Goal: Communication & Community: Answer question/provide support

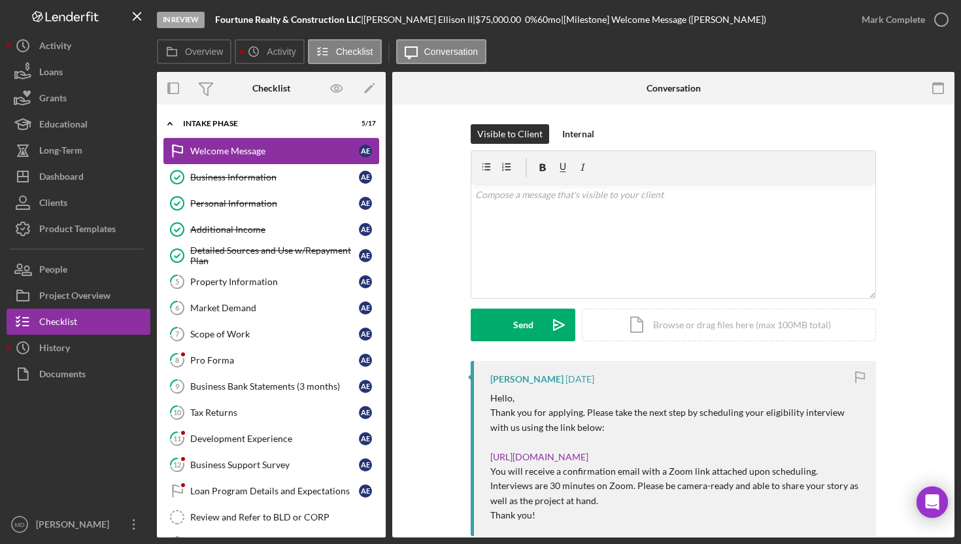
click at [277, 157] on link "Welcome Message Welcome Message A E" at bounding box center [271, 151] width 216 height 26
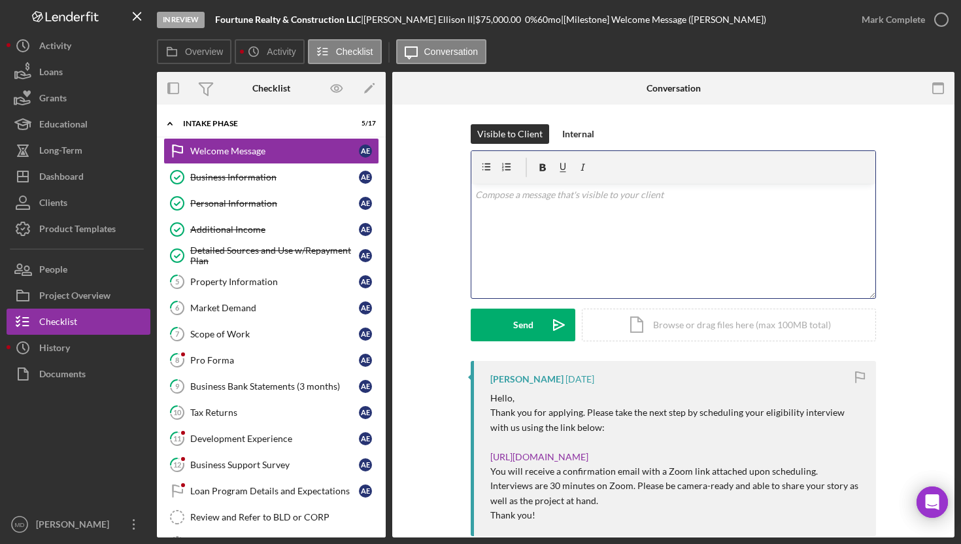
click at [520, 216] on div "v Color teal Color pink Remove color Add row above Add row below Add column bef…" at bounding box center [673, 241] width 404 height 114
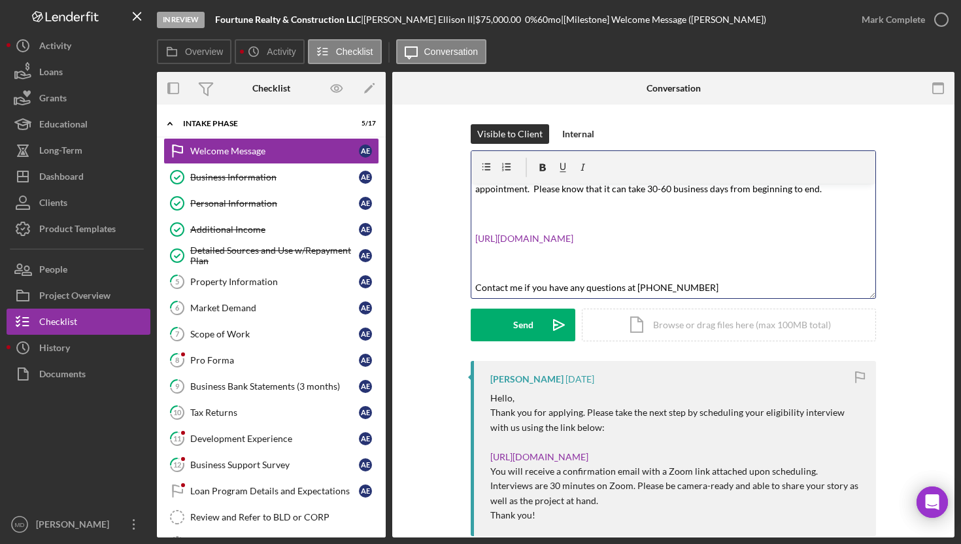
click at [498, 263] on p at bounding box center [673, 262] width 397 height 29
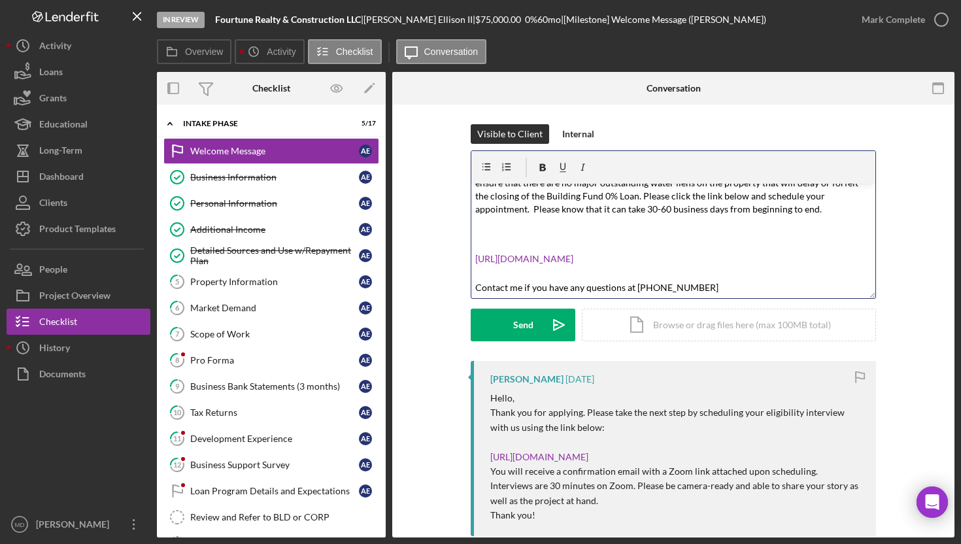
click at [505, 227] on p at bounding box center [673, 234] width 397 height 29
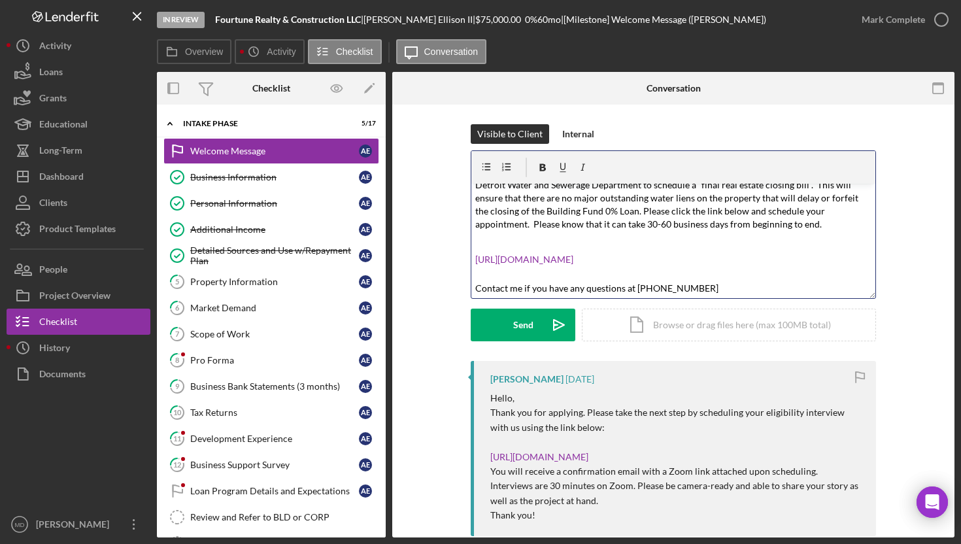
scroll to position [68, 0]
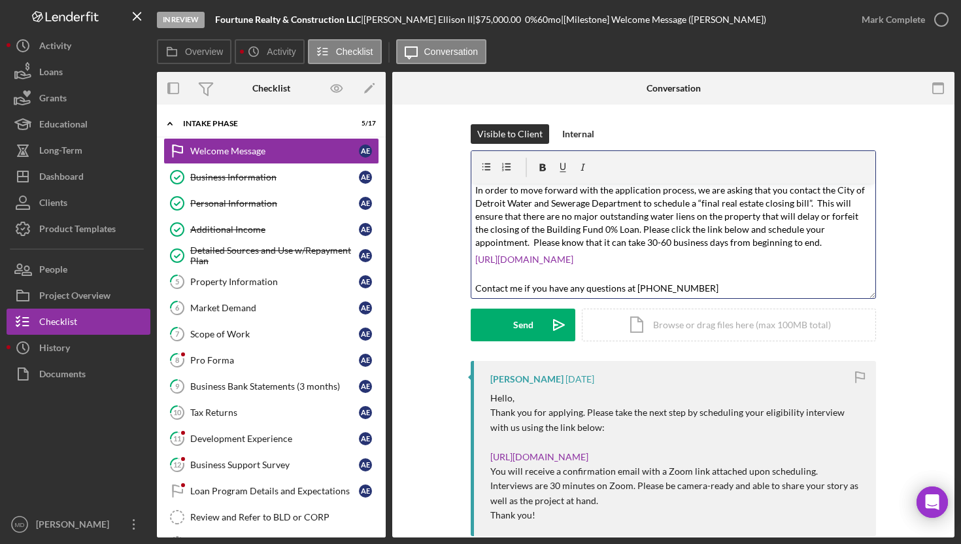
click at [486, 274] on p "[URL][DOMAIN_NAME]" at bounding box center [673, 265] width 397 height 25
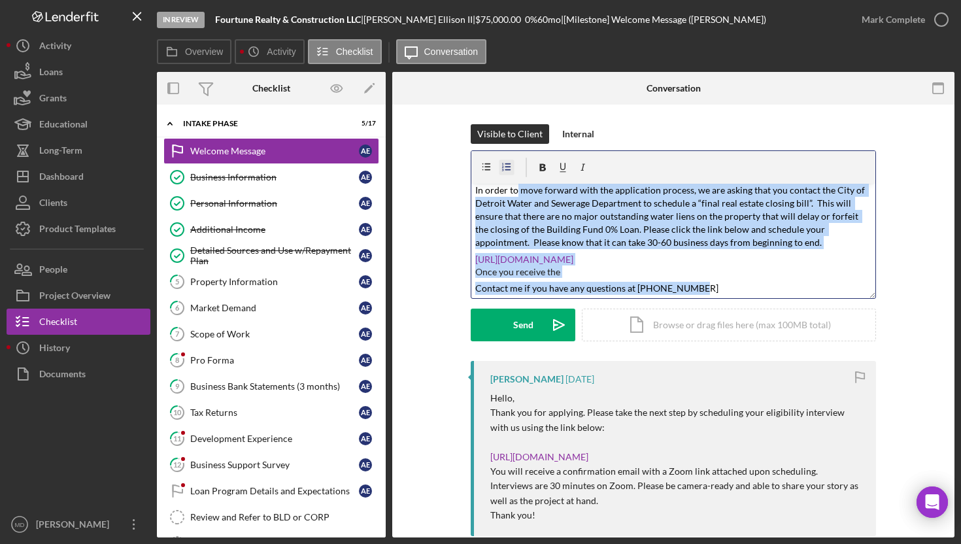
scroll to position [0, 0]
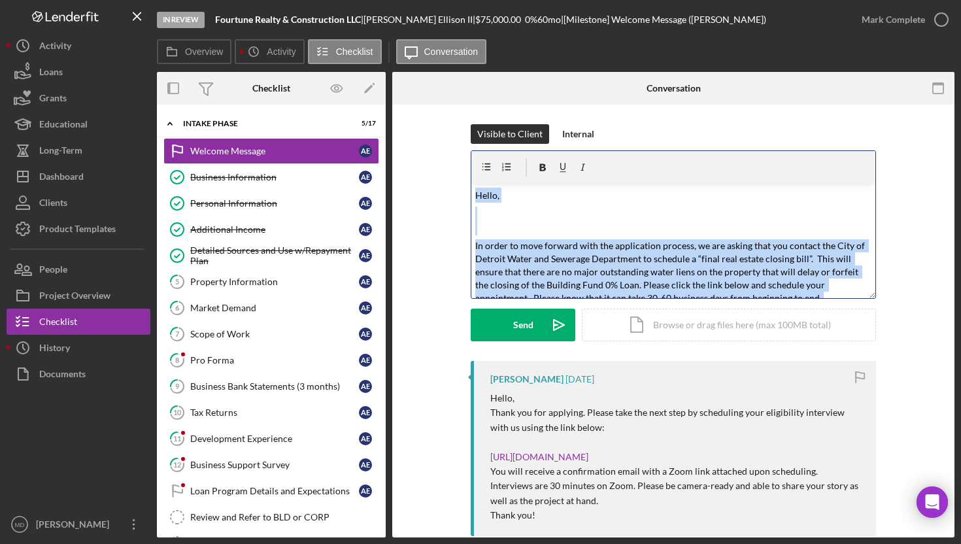
drag, startPoint x: 713, startPoint y: 292, endPoint x: 458, endPoint y: 190, distance: 274.5
click at [458, 190] on div "Visible to Client Internal v Color teal Color pink Remove color Add row above A…" at bounding box center [673, 242] width 523 height 237
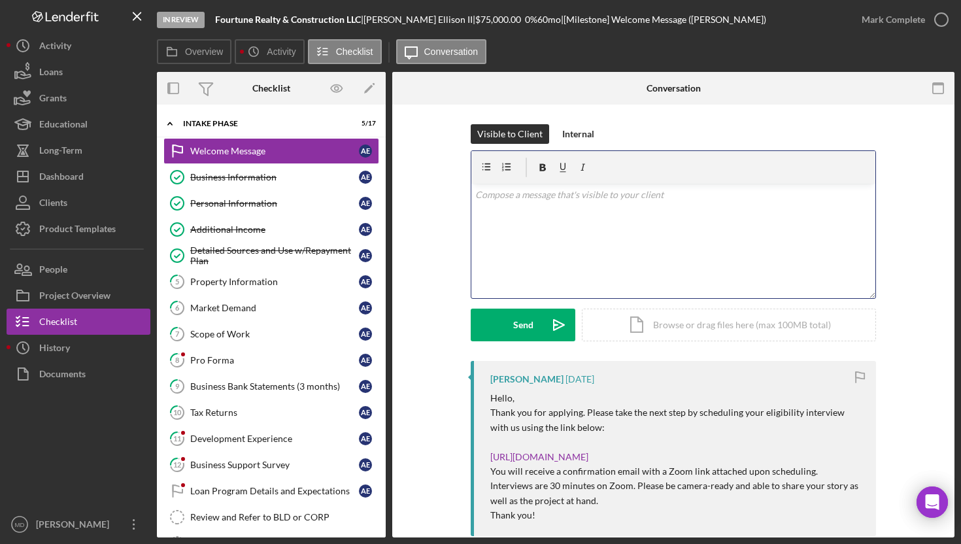
scroll to position [309, 0]
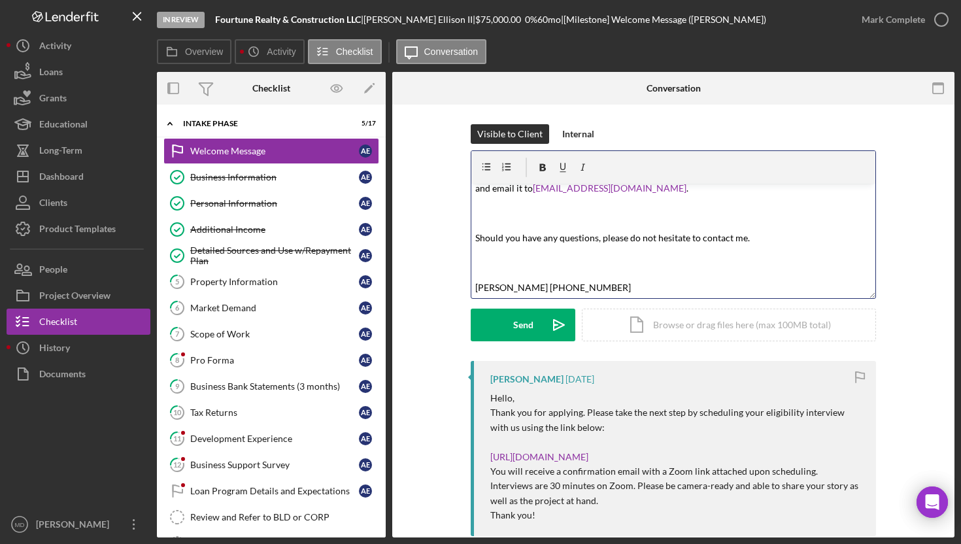
click at [488, 269] on p at bounding box center [673, 262] width 397 height 29
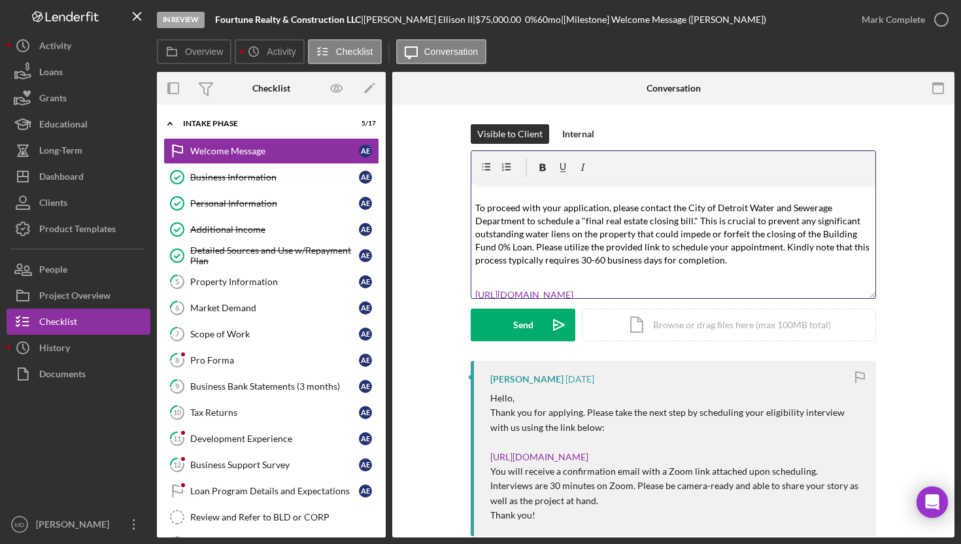
scroll to position [0, 0]
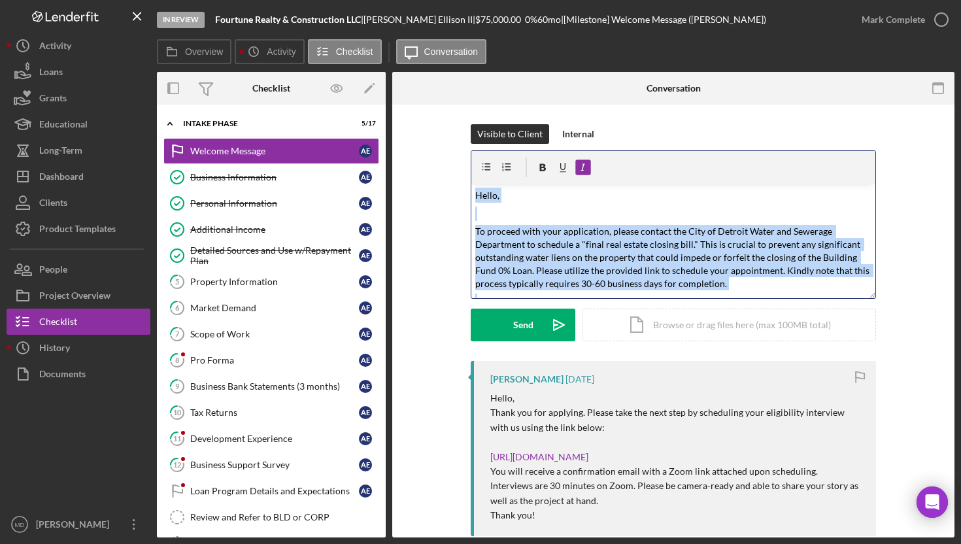
copy div "l Ipsum dolo Sitam cons Adipis elits Doe tem incid Utl etd magna Ali enimad min…"
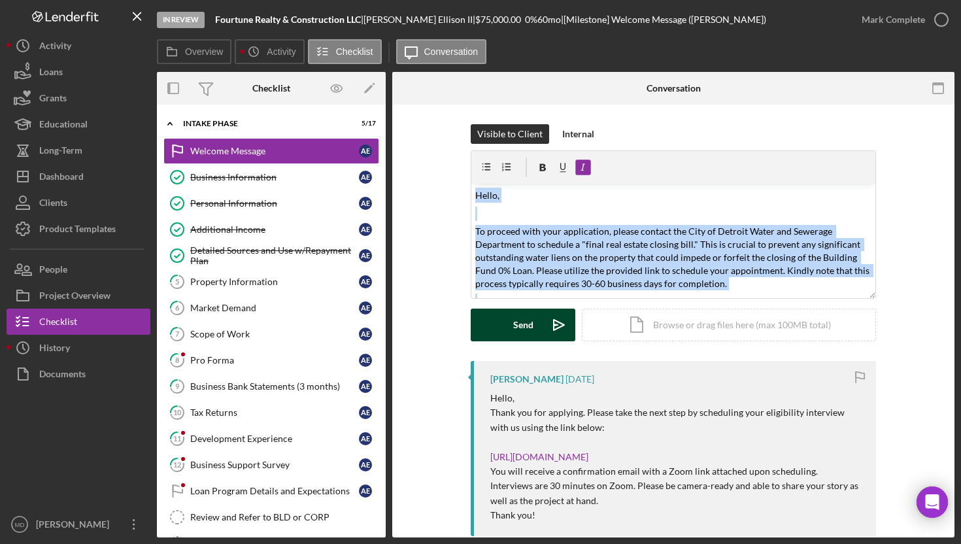
click at [522, 327] on div "Send" at bounding box center [523, 325] width 20 height 33
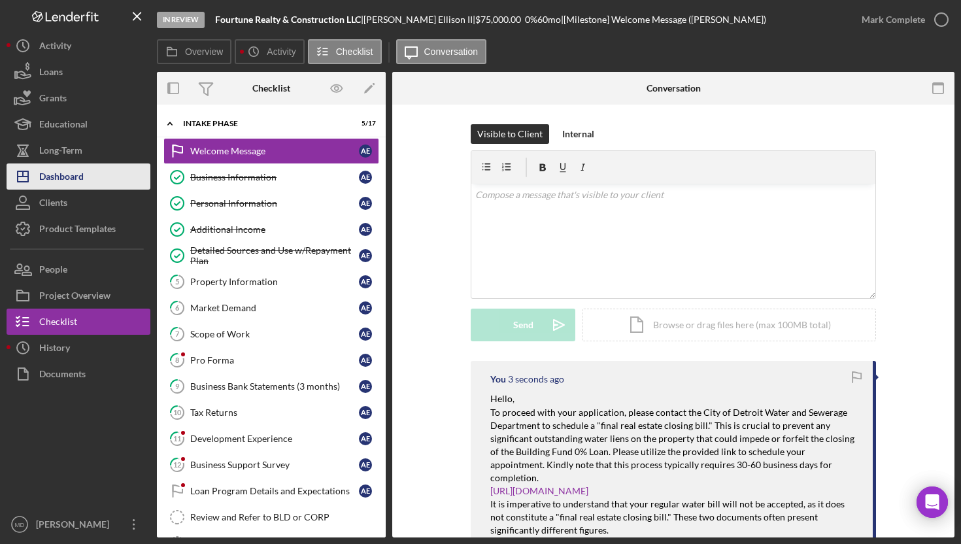
click at [133, 183] on button "Icon/Dashboard Dashboard" at bounding box center [79, 176] width 144 height 26
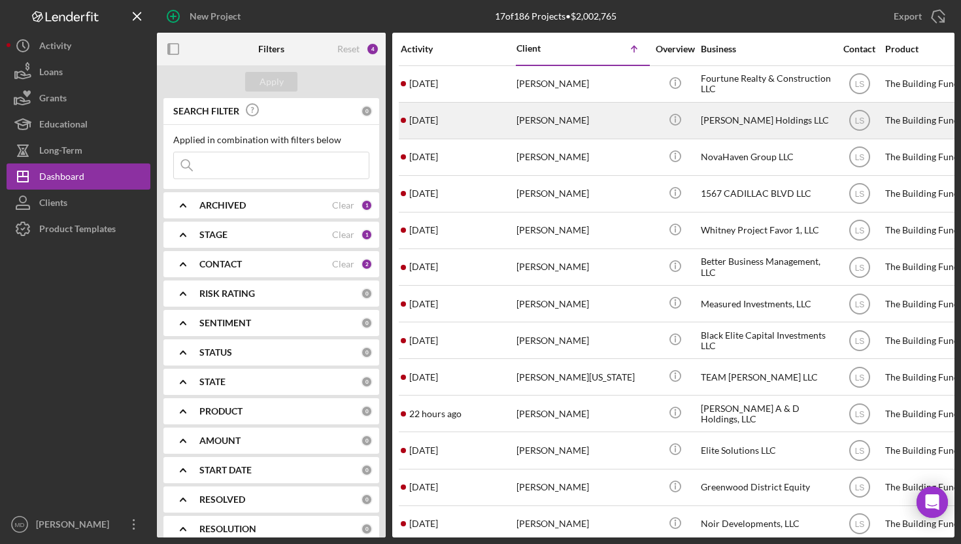
click at [566, 114] on div "[PERSON_NAME]" at bounding box center [581, 120] width 131 height 35
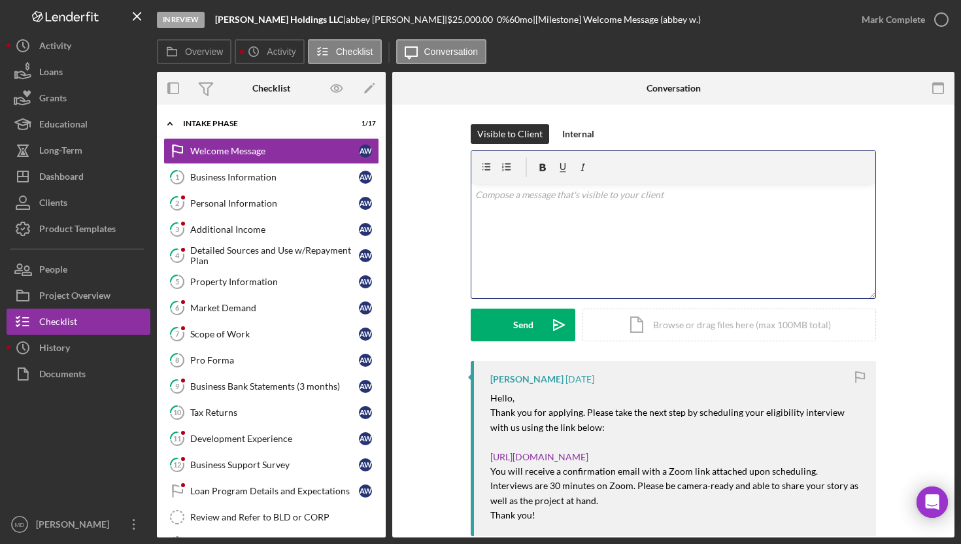
click at [517, 197] on p at bounding box center [673, 195] width 397 height 14
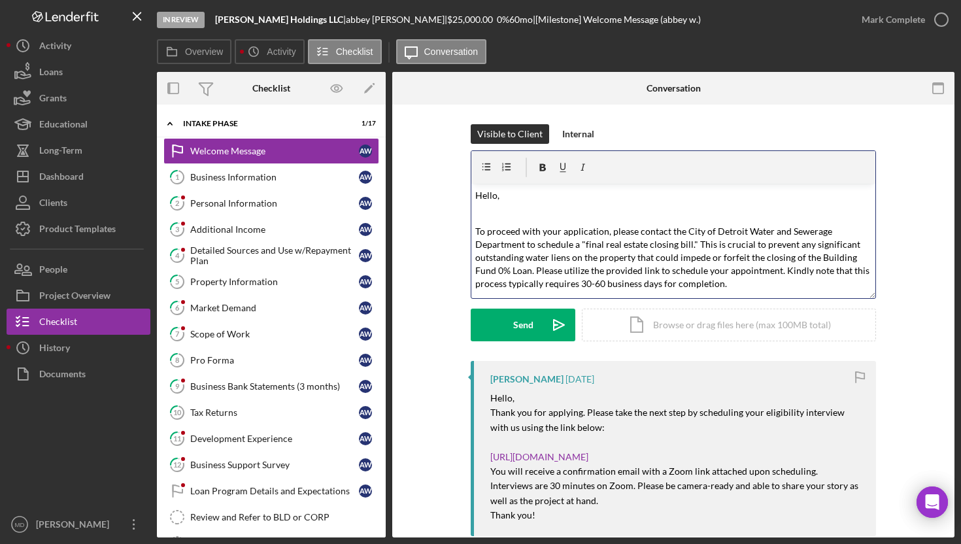
scroll to position [184, 0]
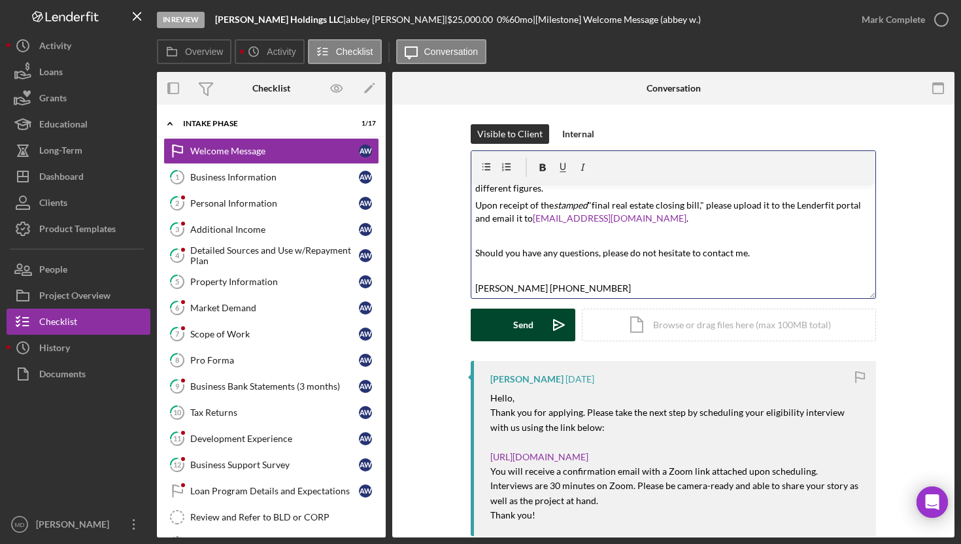
click at [510, 324] on button "Send Icon/icon-invite-send" at bounding box center [523, 325] width 105 height 33
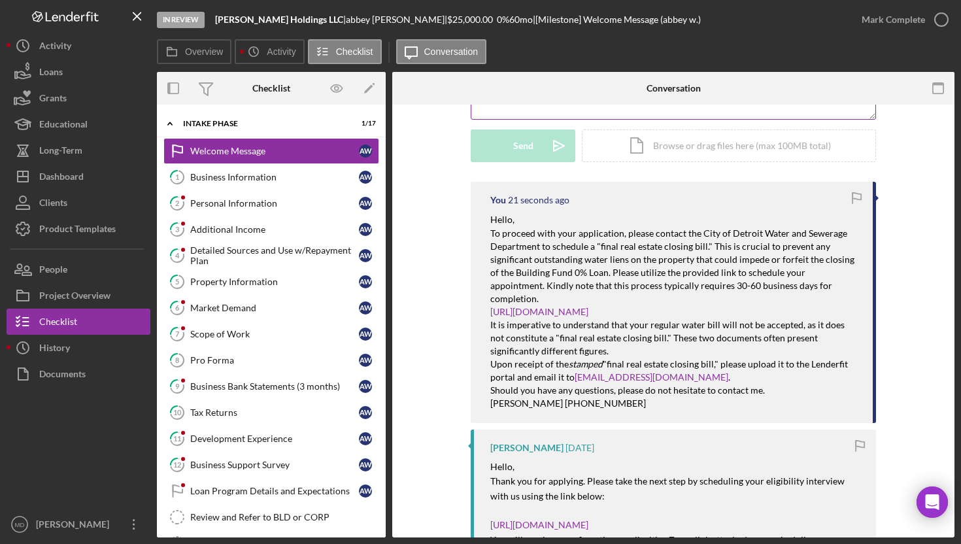
scroll to position [180, 0]
click at [109, 171] on button "Icon/Dashboard Dashboard" at bounding box center [79, 176] width 144 height 26
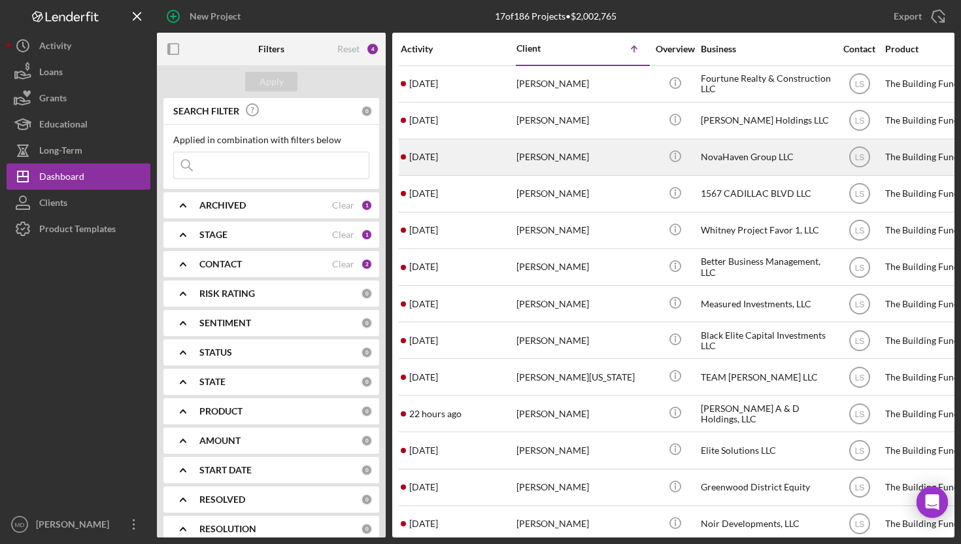
click at [520, 160] on div "[PERSON_NAME]" at bounding box center [581, 157] width 131 height 35
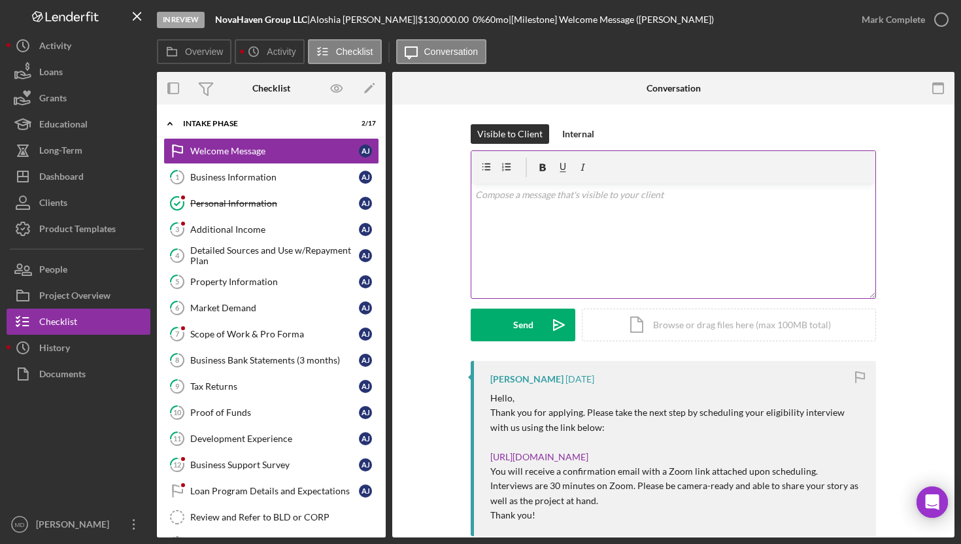
click at [510, 203] on div "v Color teal Color pink Remove color Add row above Add row below Add column bef…" at bounding box center [673, 241] width 404 height 114
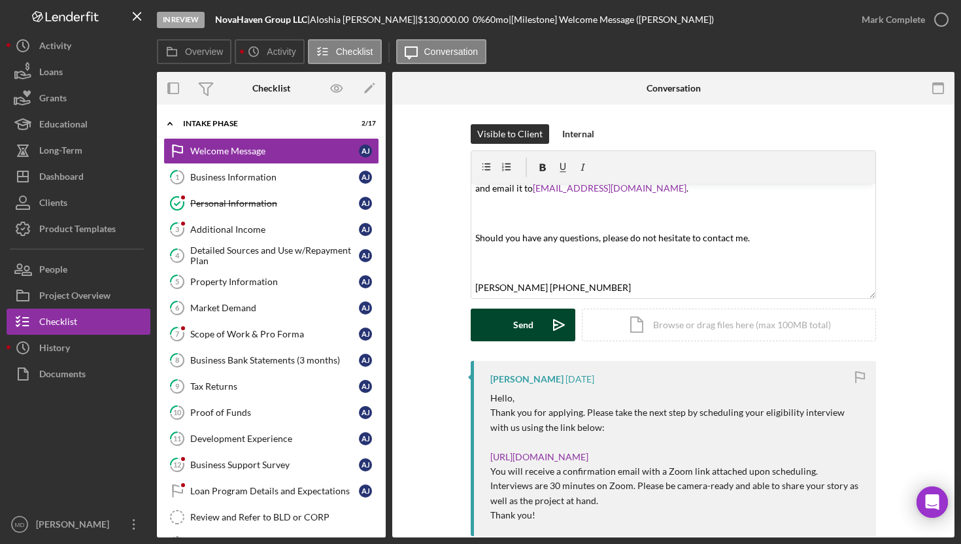
click at [515, 320] on div "Send" at bounding box center [523, 325] width 20 height 33
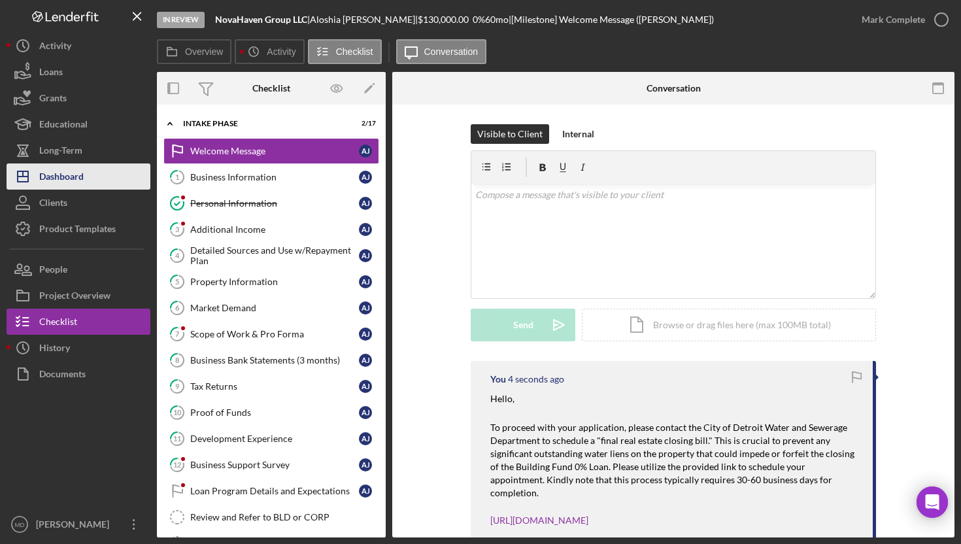
click at [92, 174] on button "Icon/Dashboard Dashboard" at bounding box center [79, 176] width 144 height 26
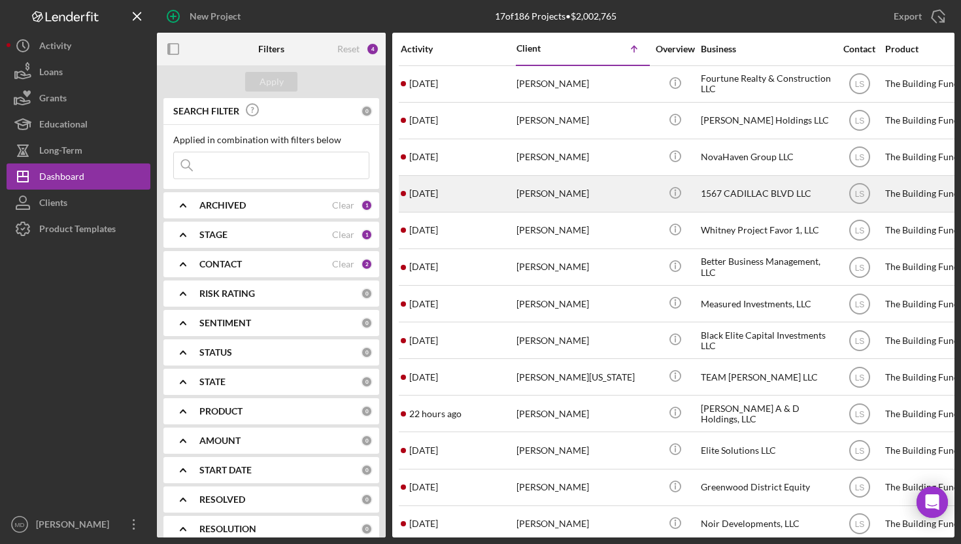
click at [571, 196] on div "[PERSON_NAME]" at bounding box center [581, 193] width 131 height 35
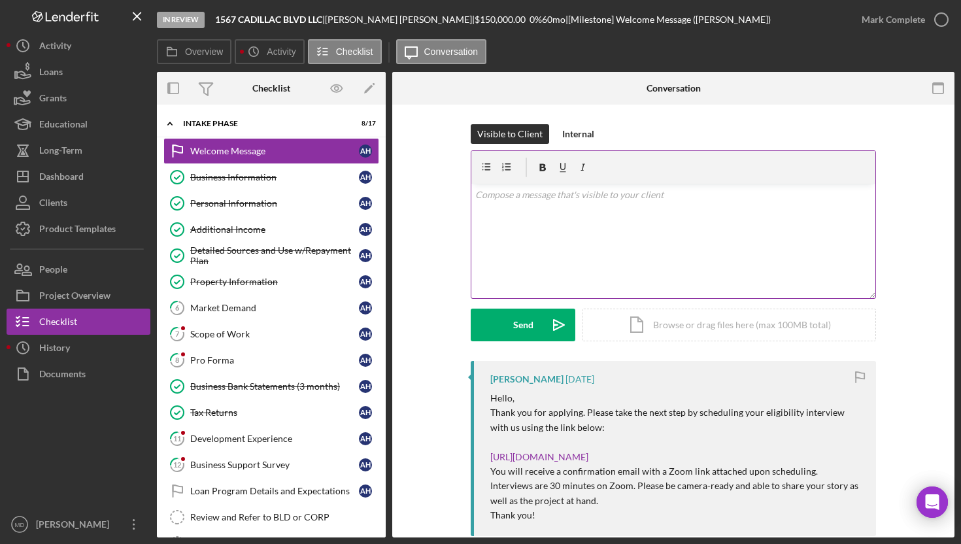
click at [535, 204] on div "v Color teal Color pink Remove color Add row above Add row below Add column bef…" at bounding box center [673, 241] width 404 height 114
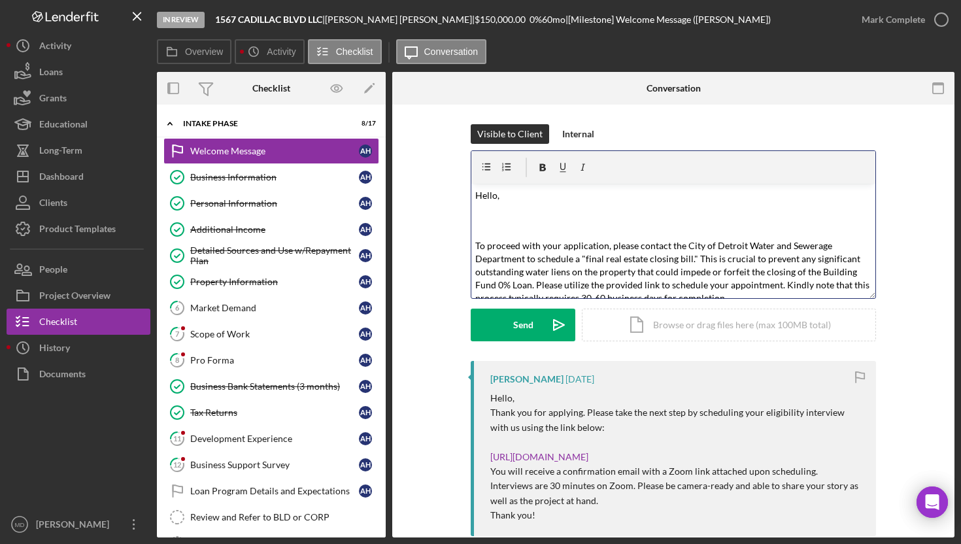
scroll to position [309, 0]
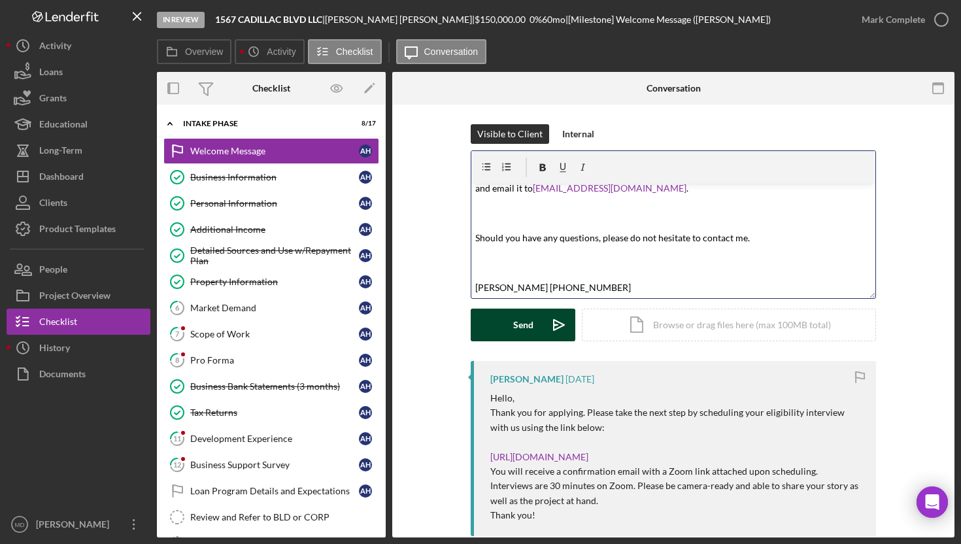
click at [504, 325] on button "Send Icon/icon-invite-send" at bounding box center [523, 325] width 105 height 33
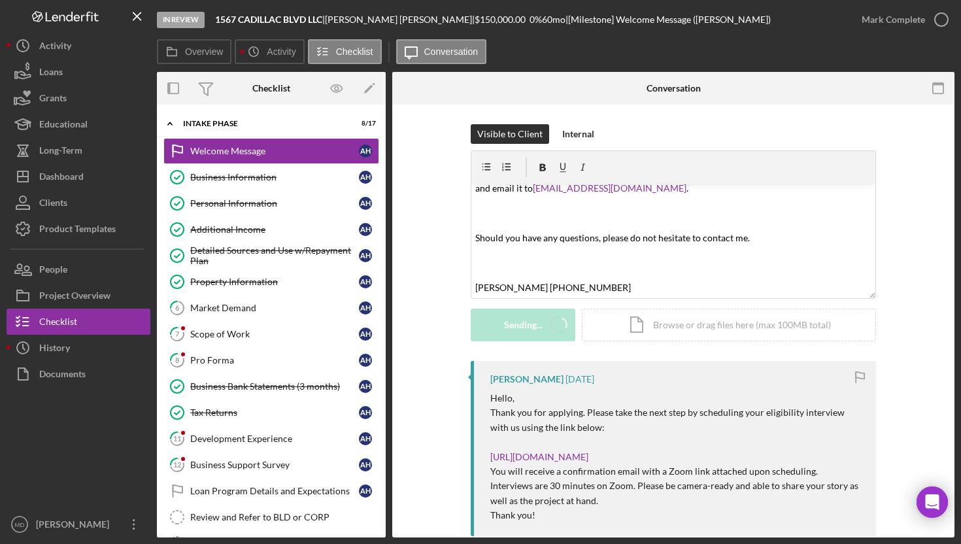
scroll to position [0, 0]
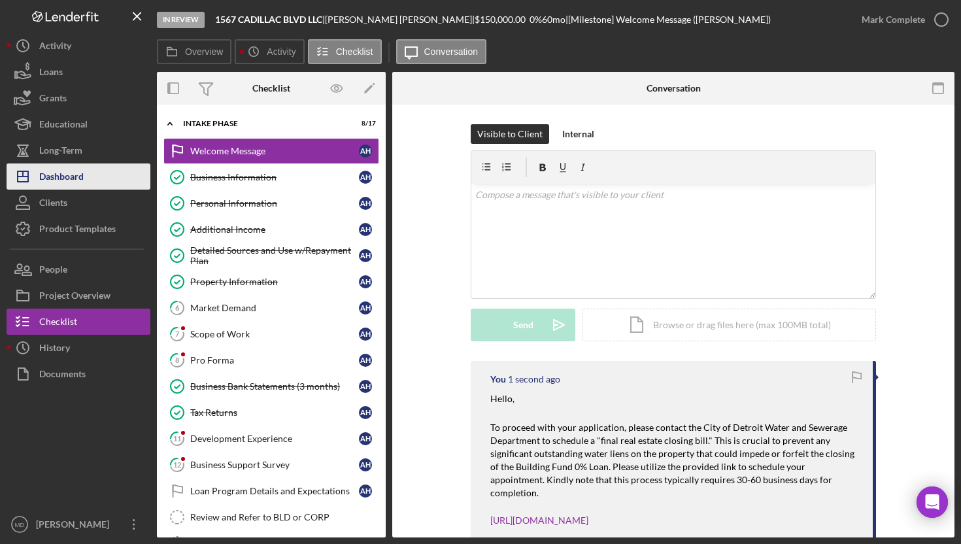
click at [102, 175] on button "Icon/Dashboard Dashboard" at bounding box center [79, 176] width 144 height 26
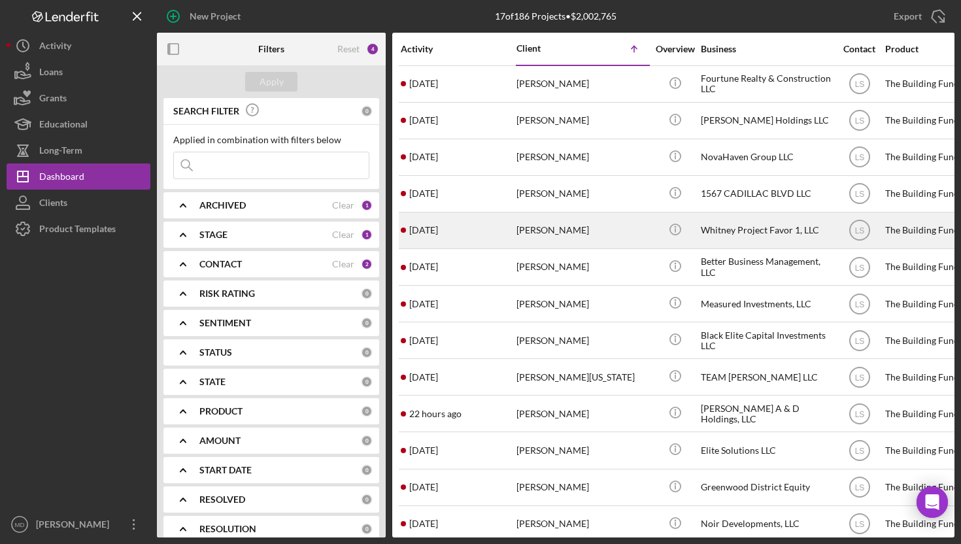
click at [535, 237] on div "[PERSON_NAME]" at bounding box center [581, 230] width 131 height 35
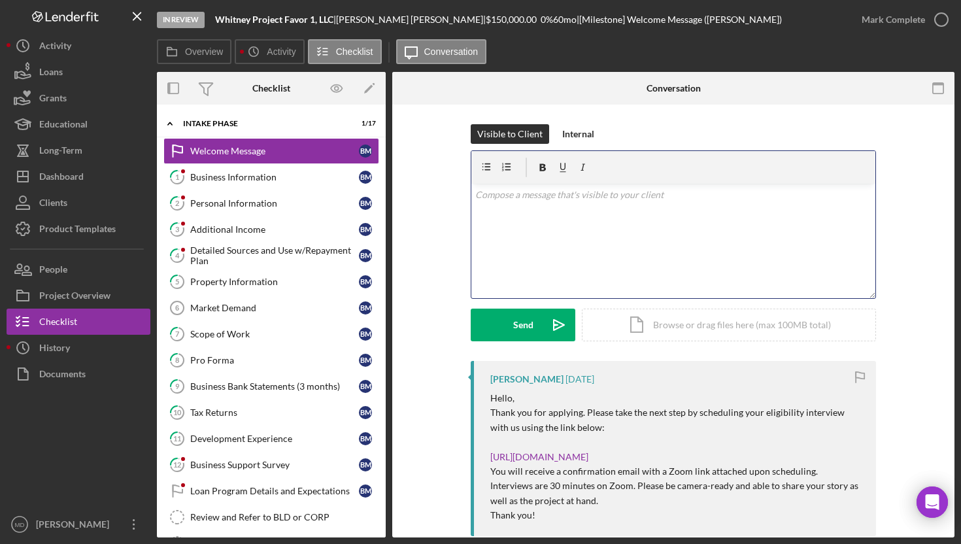
click at [550, 220] on div "v Color teal Color pink Remove color Add row above Add row below Add column bef…" at bounding box center [673, 241] width 404 height 114
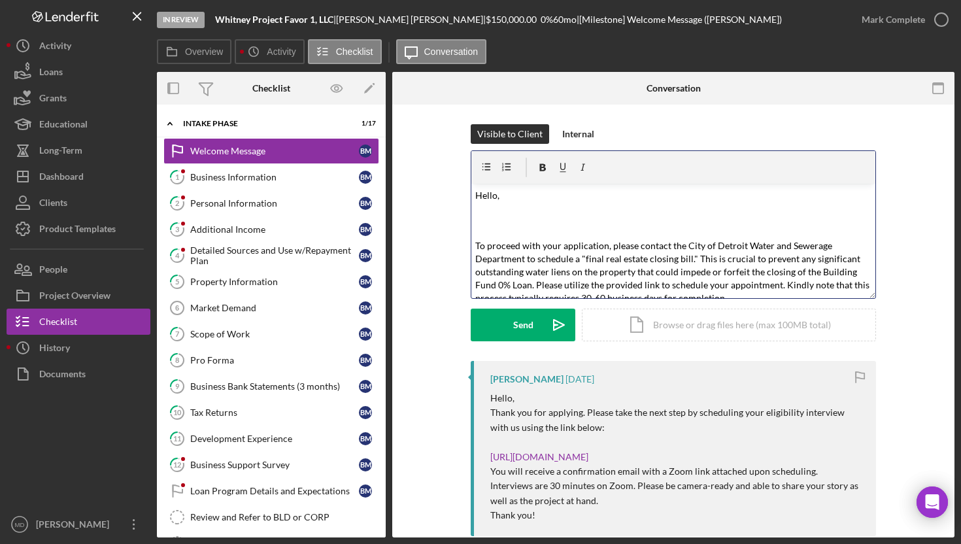
scroll to position [309, 0]
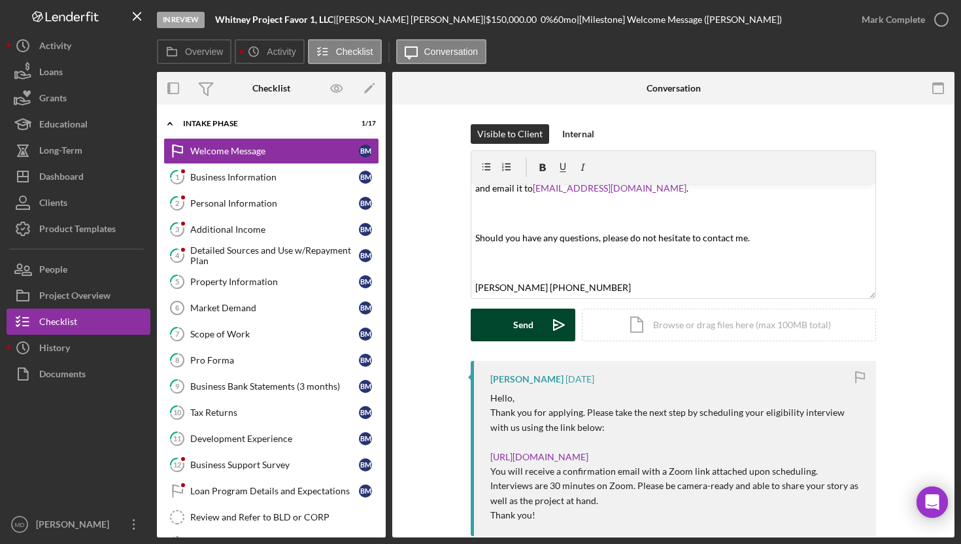
click at [513, 326] on div "Send" at bounding box center [523, 325] width 20 height 33
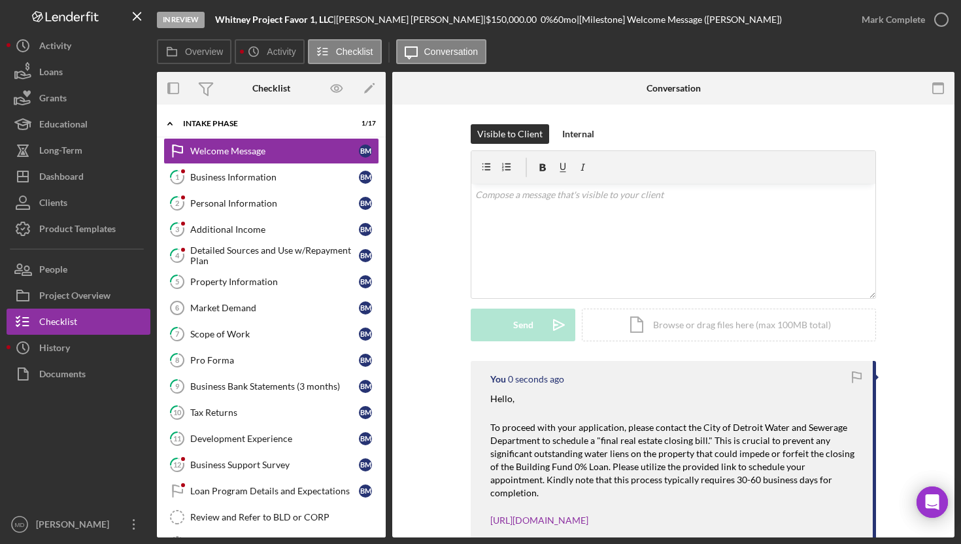
scroll to position [0, 0]
click at [73, 176] on div "Dashboard" at bounding box center [61, 177] width 44 height 29
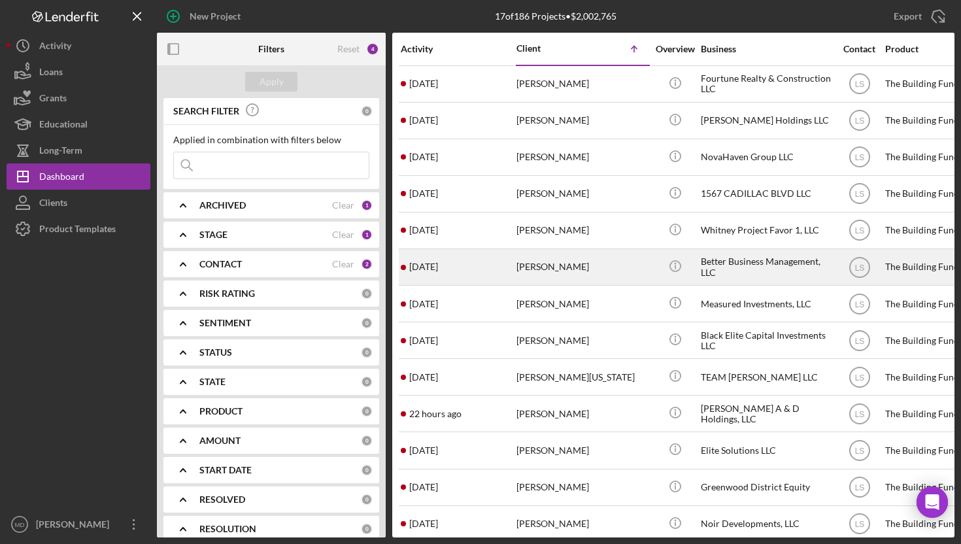
click at [572, 262] on div "[PERSON_NAME]" at bounding box center [581, 267] width 131 height 35
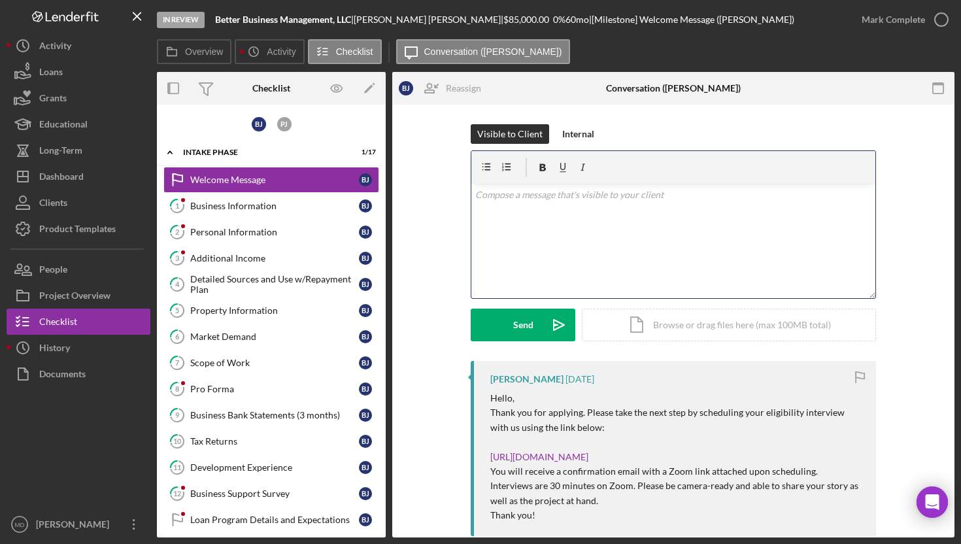
click at [543, 206] on div "v Color teal Color pink Remove color Add row above Add row below Add column bef…" at bounding box center [673, 241] width 404 height 114
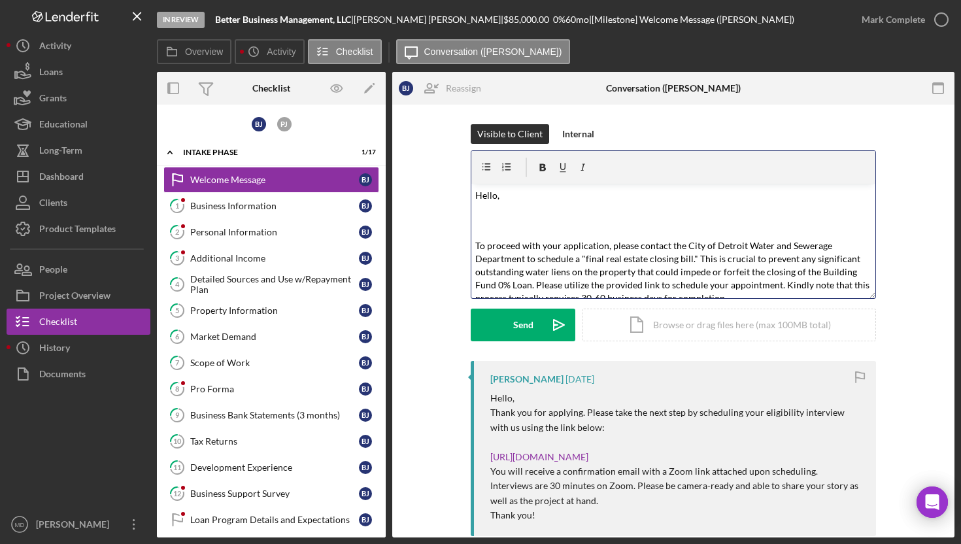
scroll to position [309, 0]
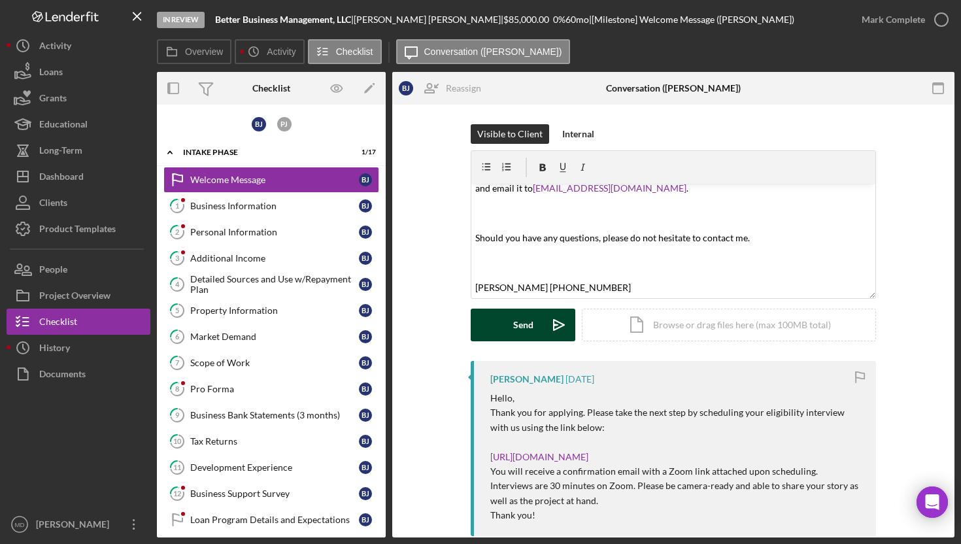
click at [507, 337] on button "Send Icon/icon-invite-send" at bounding box center [523, 325] width 105 height 33
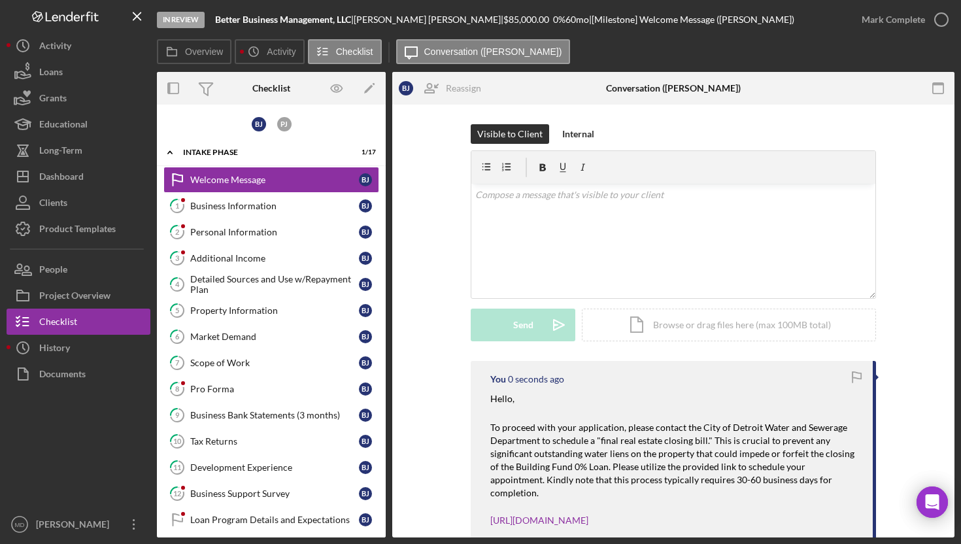
scroll to position [0, 0]
click at [96, 173] on button "Icon/Dashboard Dashboard" at bounding box center [79, 176] width 144 height 26
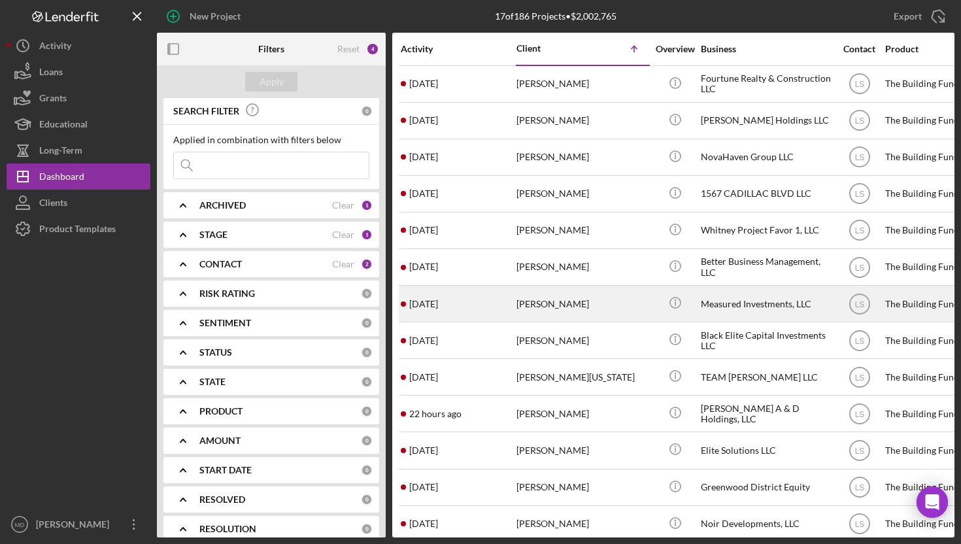
click at [542, 303] on div "[PERSON_NAME]" at bounding box center [581, 303] width 131 height 35
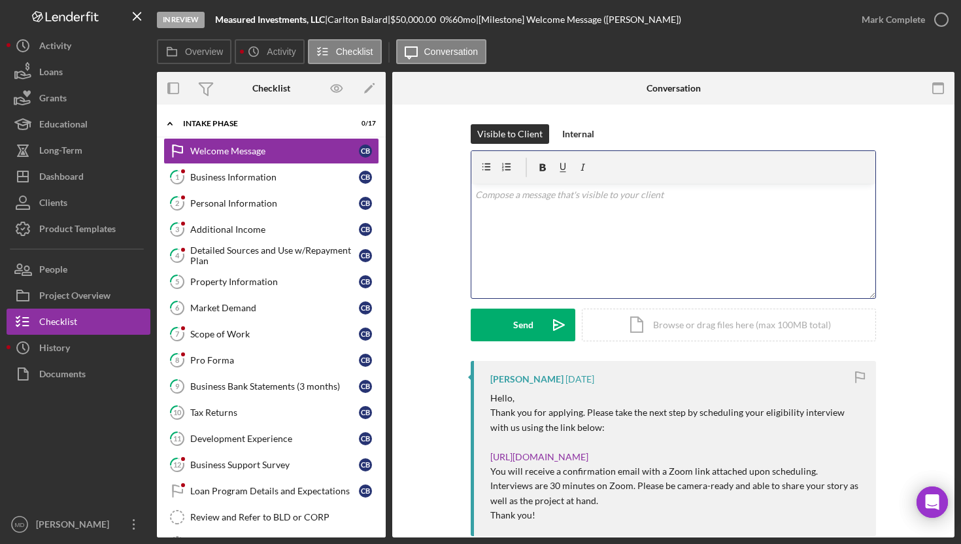
click at [533, 222] on div "v Color teal Color pink Remove color Add row above Add row below Add column bef…" at bounding box center [673, 241] width 404 height 114
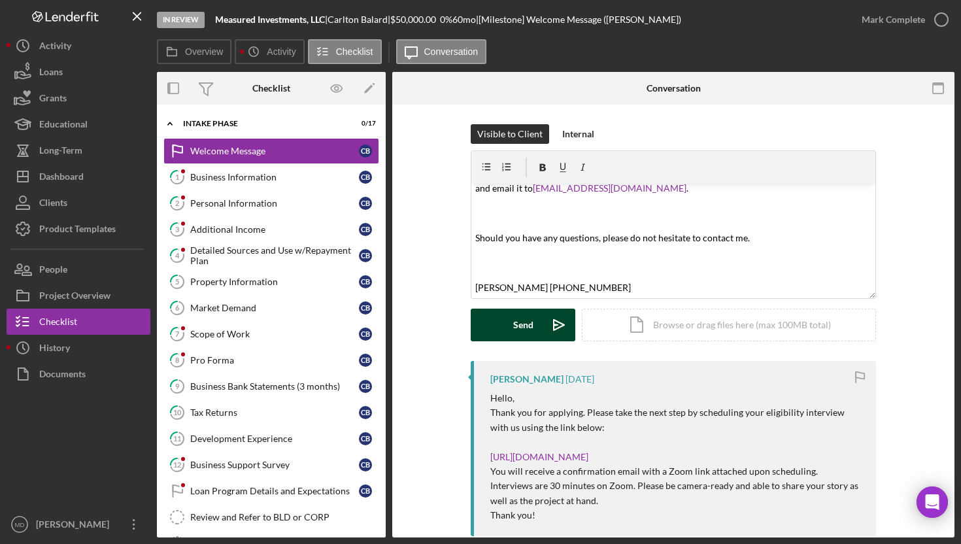
click at [520, 325] on div "Send" at bounding box center [523, 325] width 20 height 33
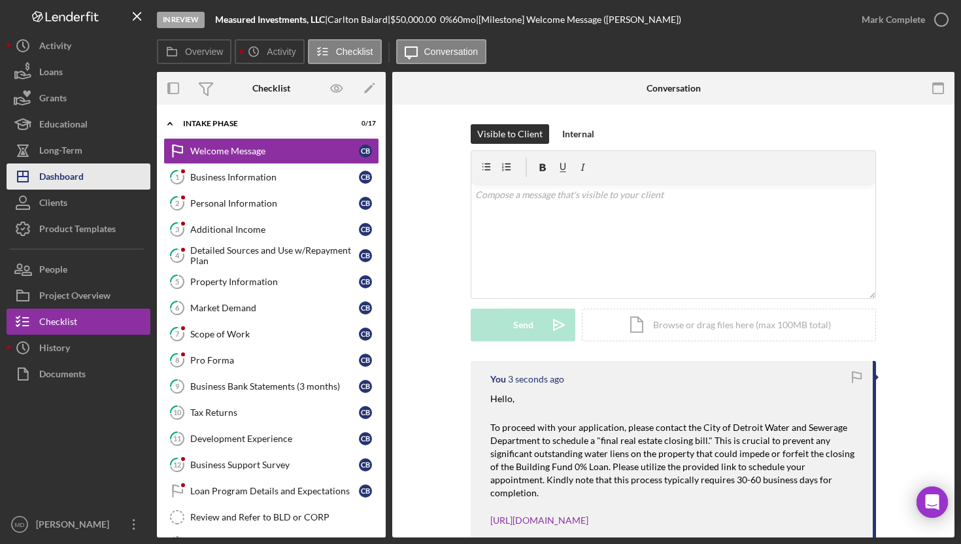
click at [103, 173] on button "Icon/Dashboard Dashboard" at bounding box center [79, 176] width 144 height 26
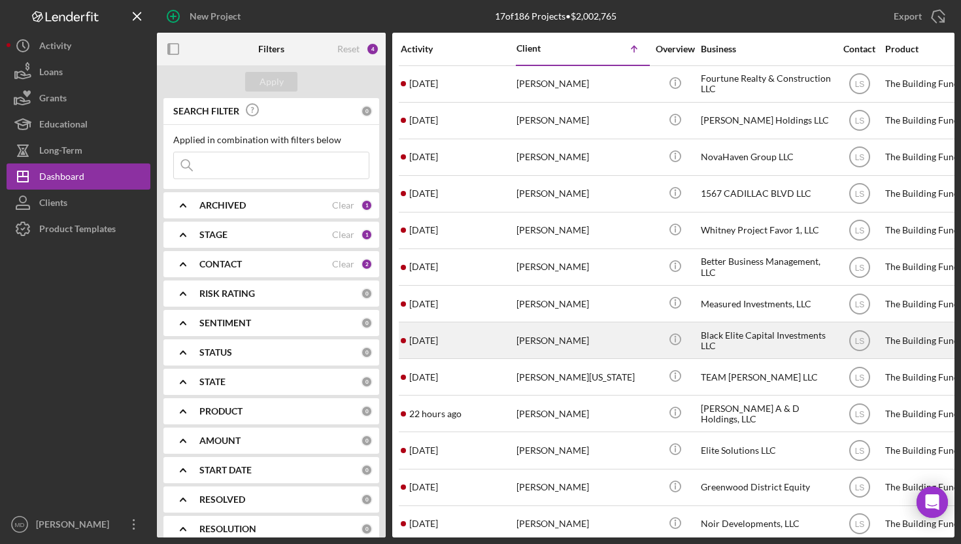
click at [503, 348] on div "[DATE] [PERSON_NAME]" at bounding box center [458, 340] width 114 height 35
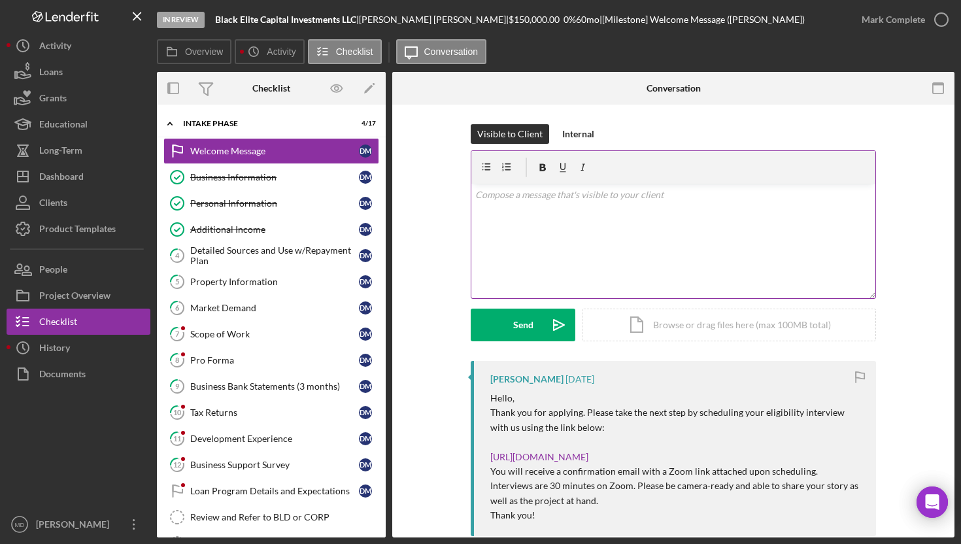
click at [556, 242] on div "v Color teal Color pink Remove color Add row above Add row below Add column bef…" at bounding box center [673, 241] width 404 height 114
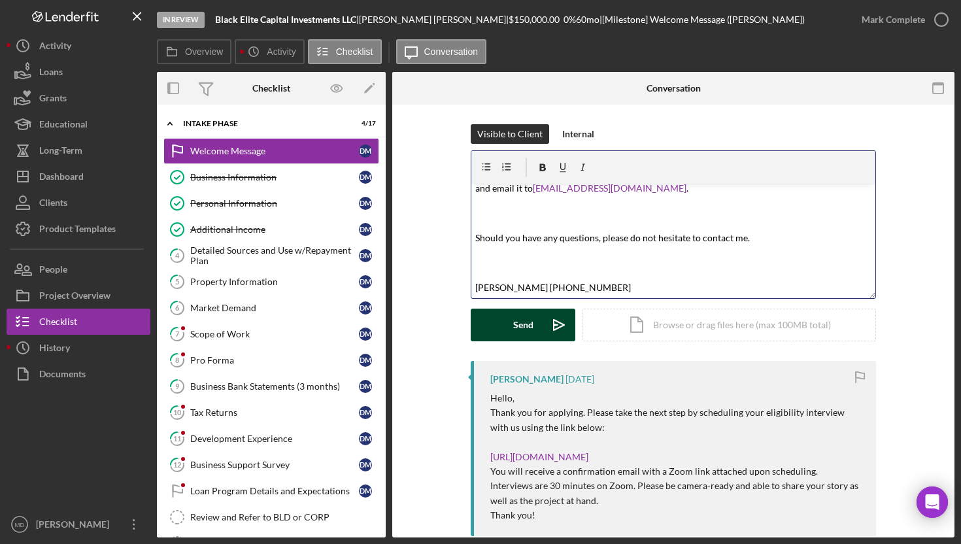
click at [519, 331] on div "Send" at bounding box center [523, 325] width 20 height 33
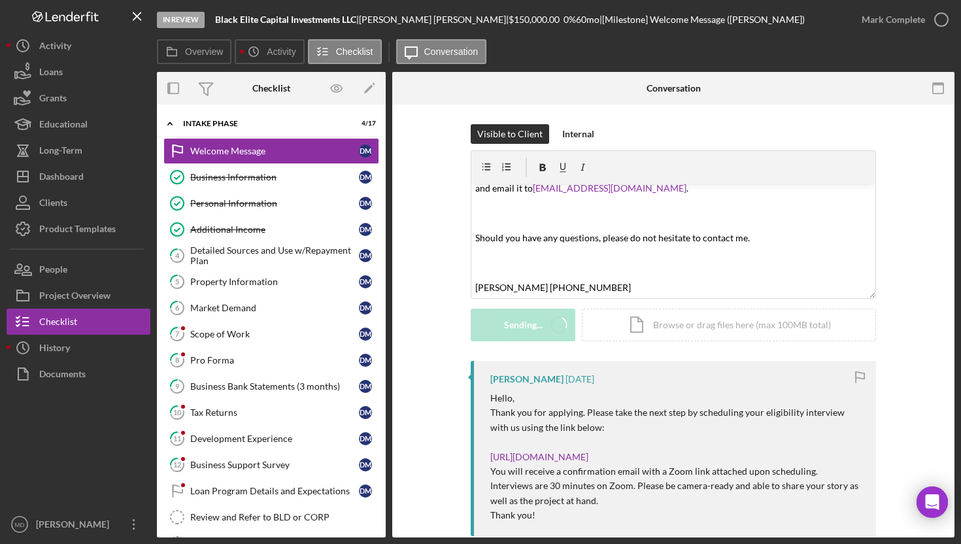
scroll to position [0, 0]
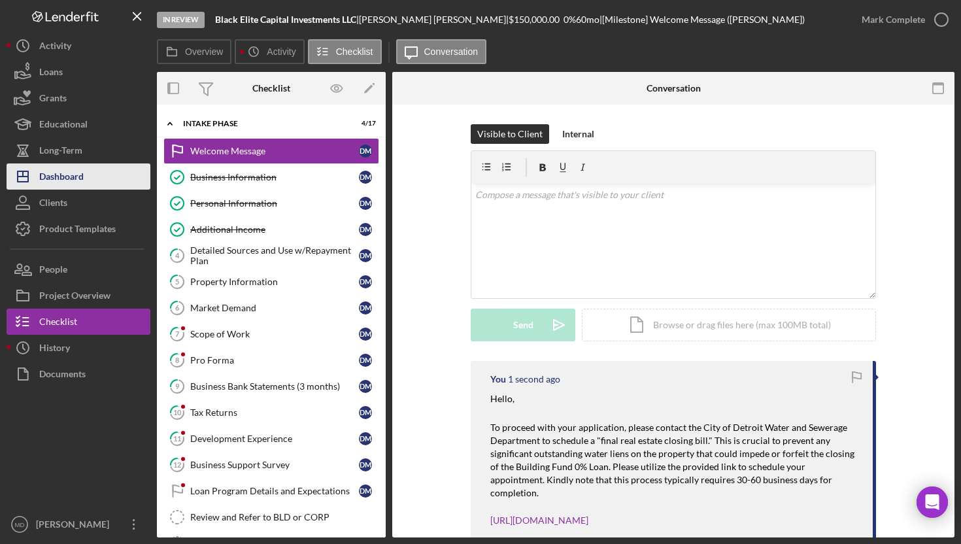
click at [110, 175] on button "Icon/Dashboard Dashboard" at bounding box center [79, 176] width 144 height 26
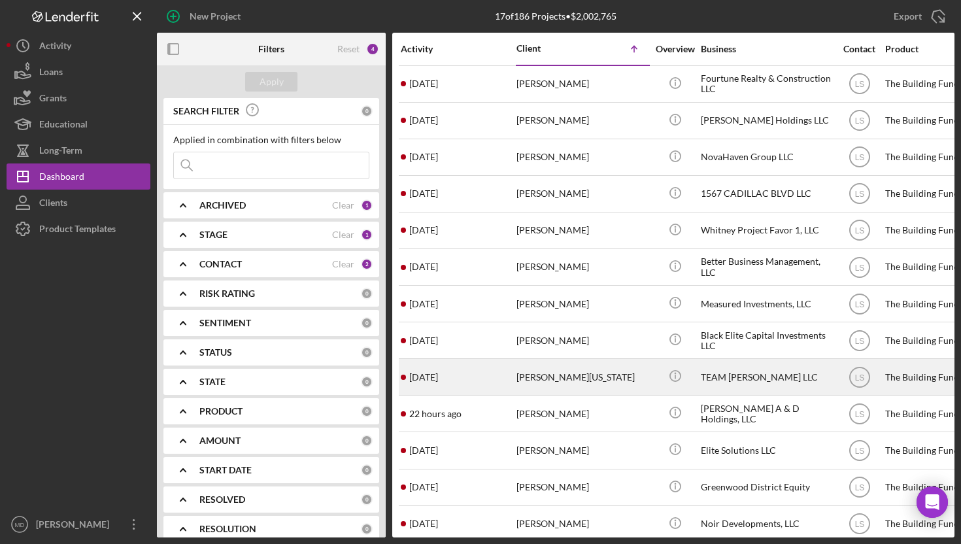
click at [533, 369] on div "[PERSON_NAME][US_STATE]" at bounding box center [581, 376] width 131 height 35
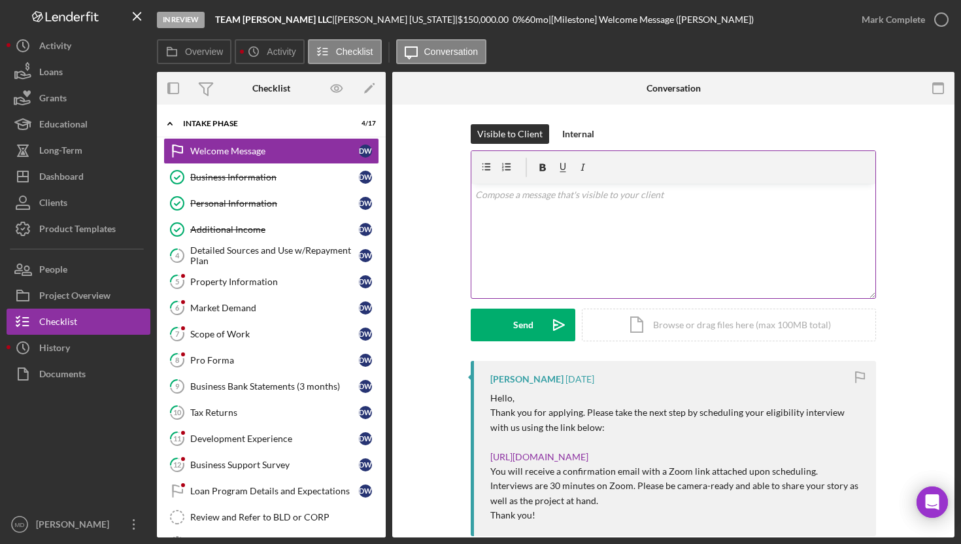
click at [522, 225] on div "v Color teal Color pink Remove color Add row above Add row below Add column bef…" at bounding box center [673, 241] width 404 height 114
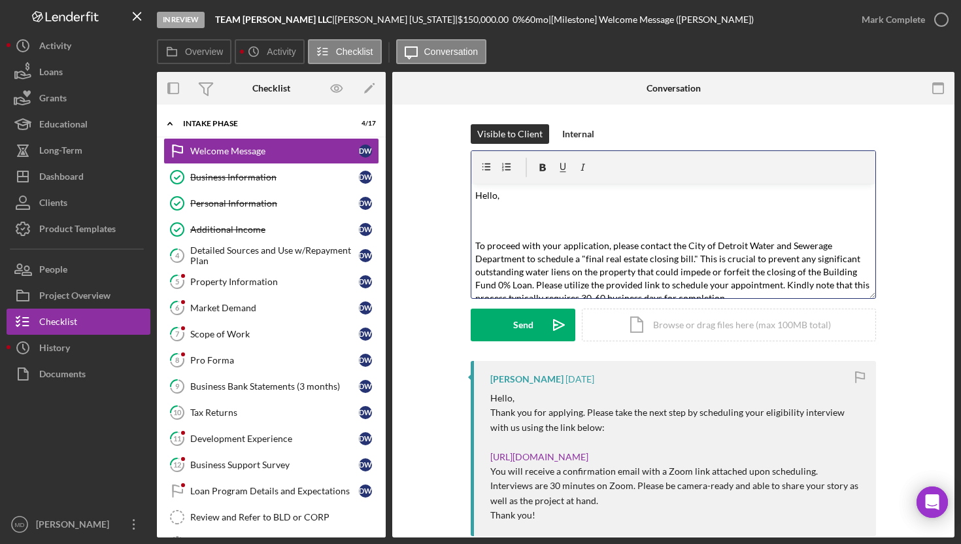
scroll to position [309, 0]
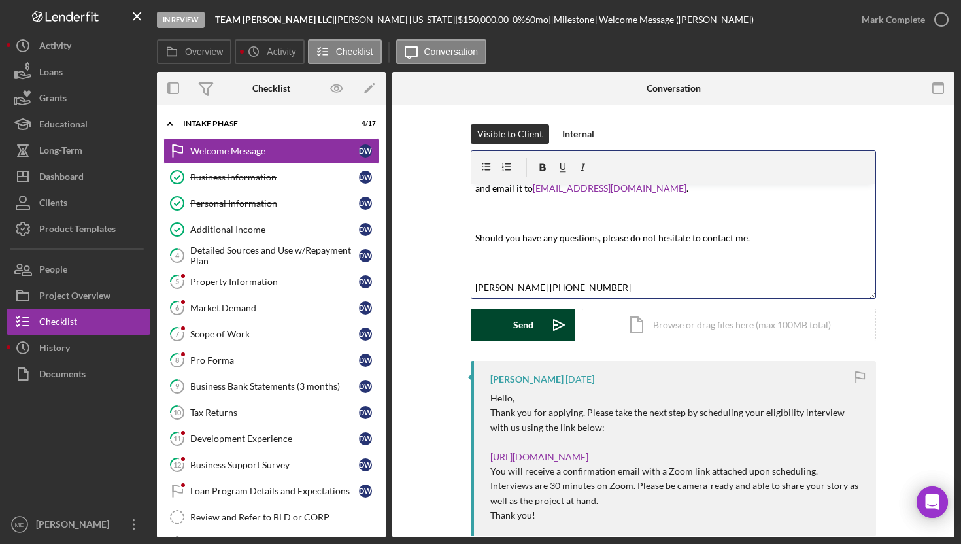
click at [513, 322] on div "Send" at bounding box center [523, 325] width 20 height 33
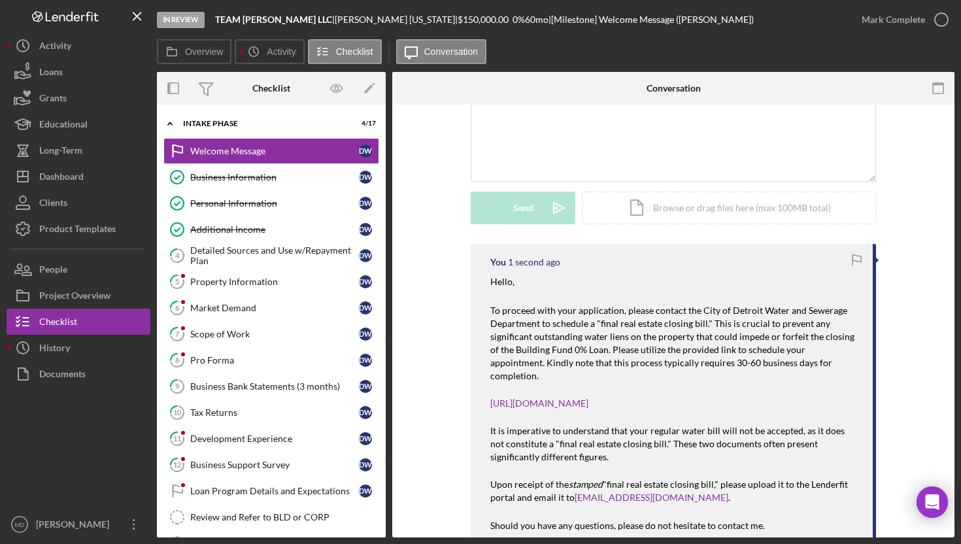
scroll to position [119, 0]
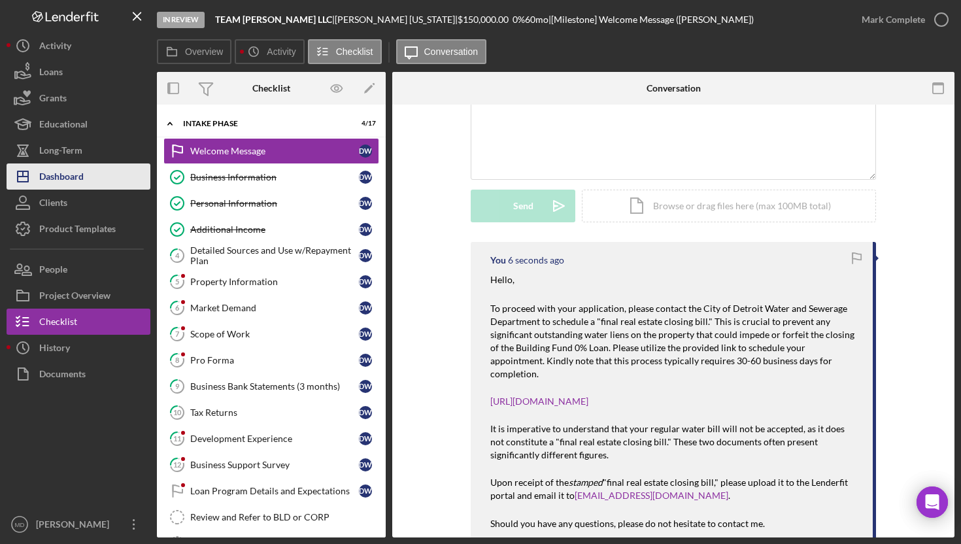
click at [92, 169] on button "Icon/Dashboard Dashboard" at bounding box center [79, 176] width 144 height 26
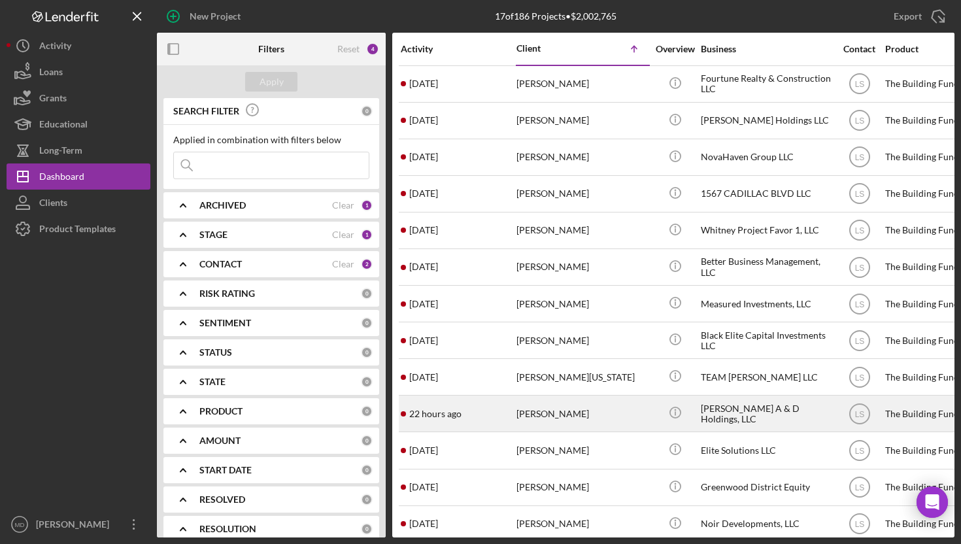
click at [537, 415] on div "[PERSON_NAME]" at bounding box center [581, 413] width 131 height 35
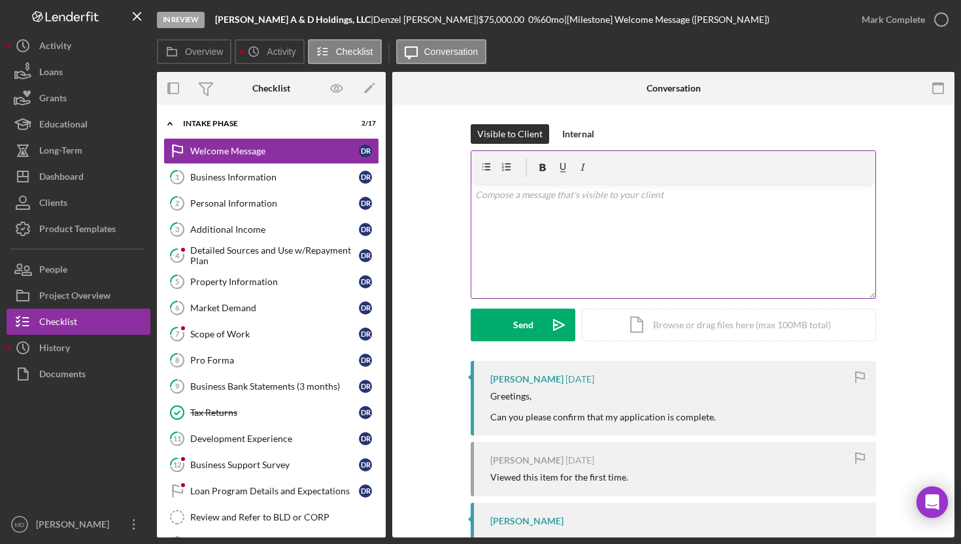
click at [554, 231] on div "v Color teal Color pink Remove color Add row above Add row below Add column bef…" at bounding box center [673, 241] width 404 height 114
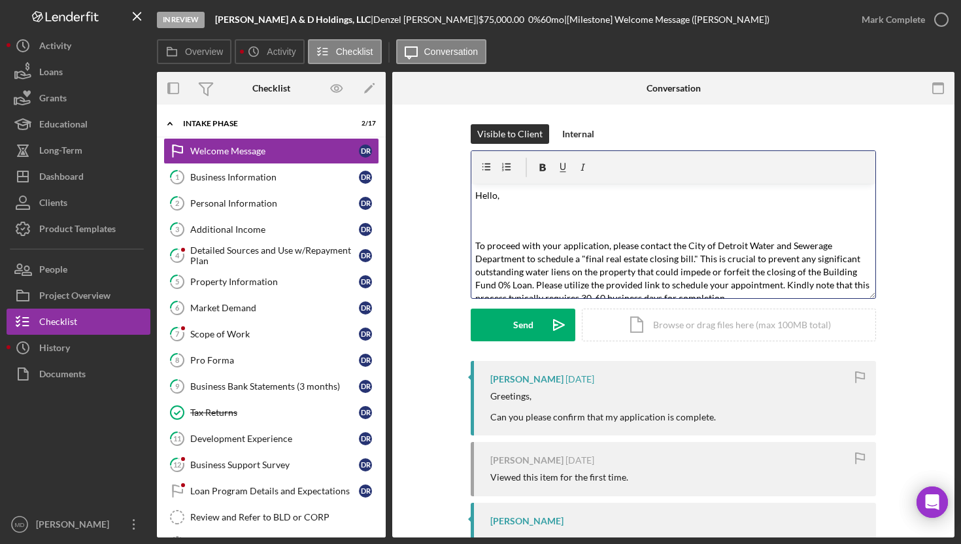
scroll to position [309, 0]
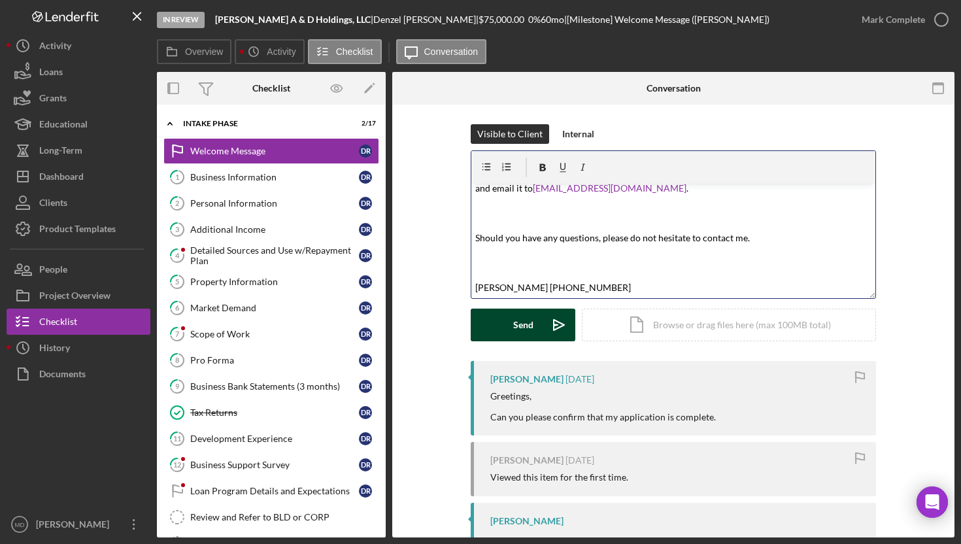
click at [522, 326] on div "Send" at bounding box center [523, 325] width 20 height 33
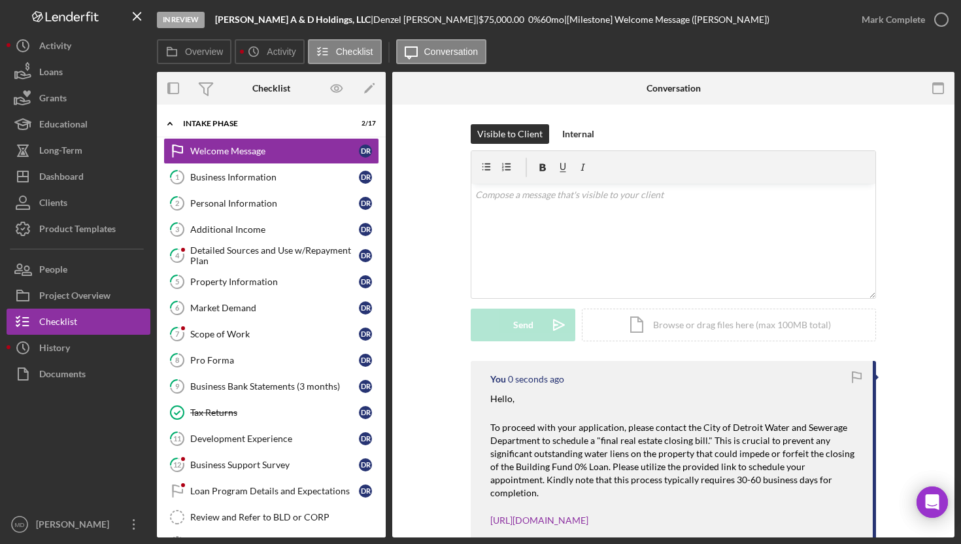
scroll to position [0, 0]
click at [83, 171] on div "Dashboard" at bounding box center [61, 177] width 44 height 29
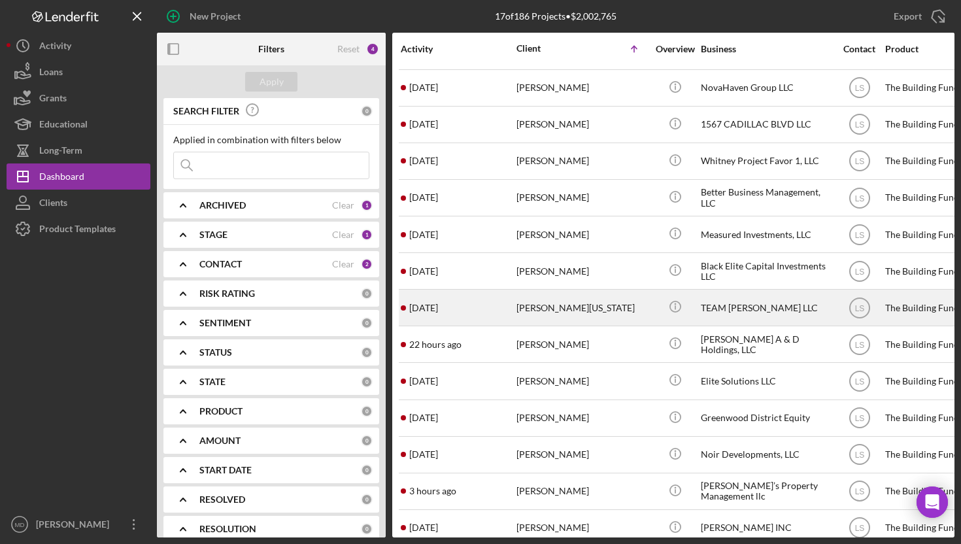
scroll to position [71, 0]
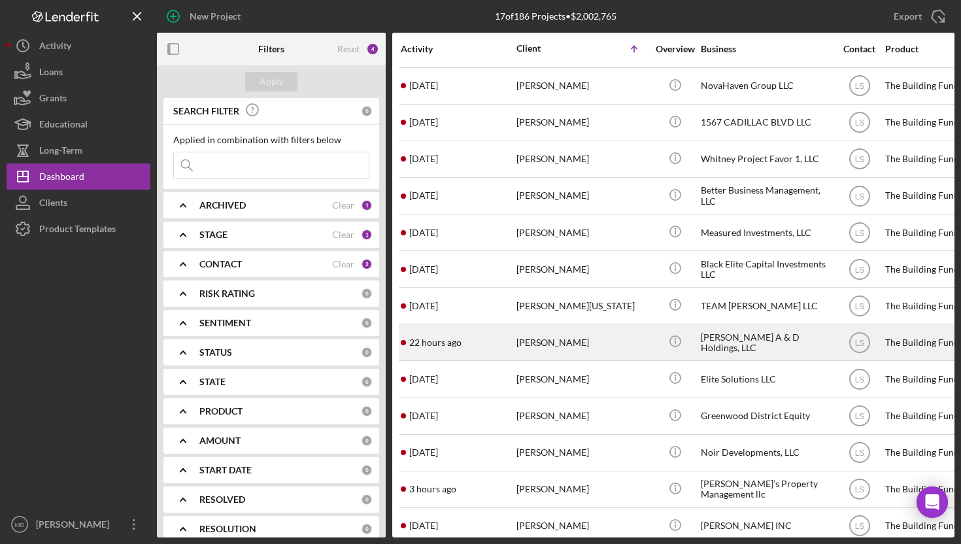
click at [636, 344] on div "[PERSON_NAME]" at bounding box center [581, 342] width 131 height 35
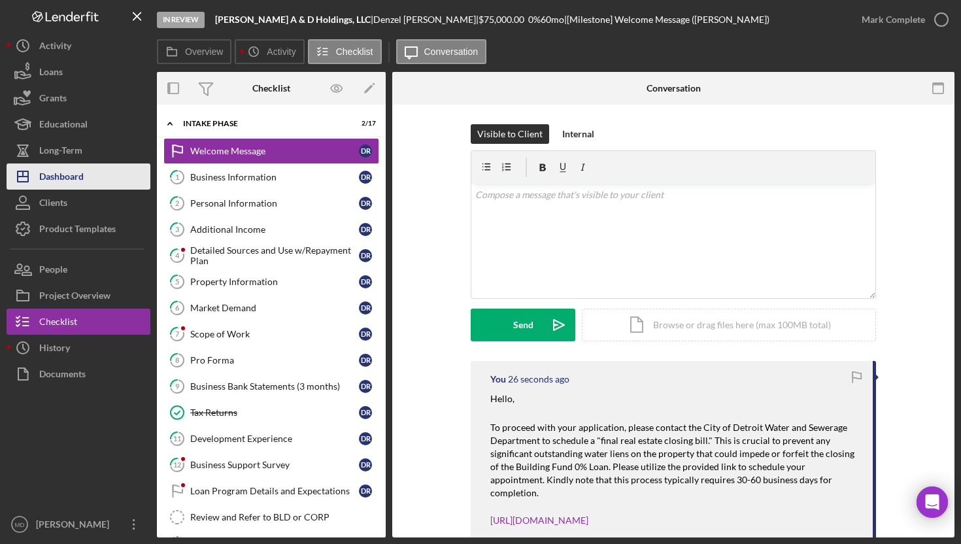
click at [76, 171] on div "Dashboard" at bounding box center [61, 177] width 44 height 29
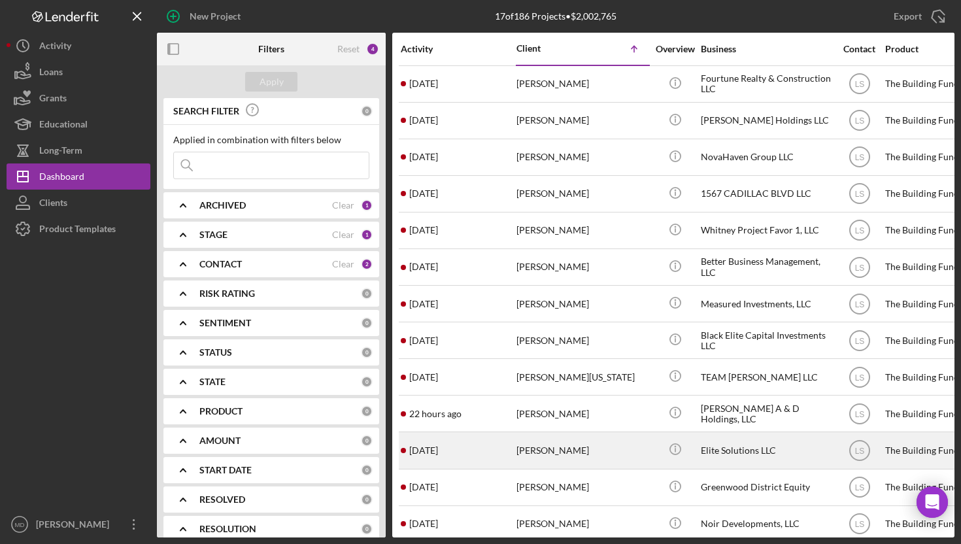
click at [529, 442] on div "[PERSON_NAME]" at bounding box center [581, 450] width 131 height 35
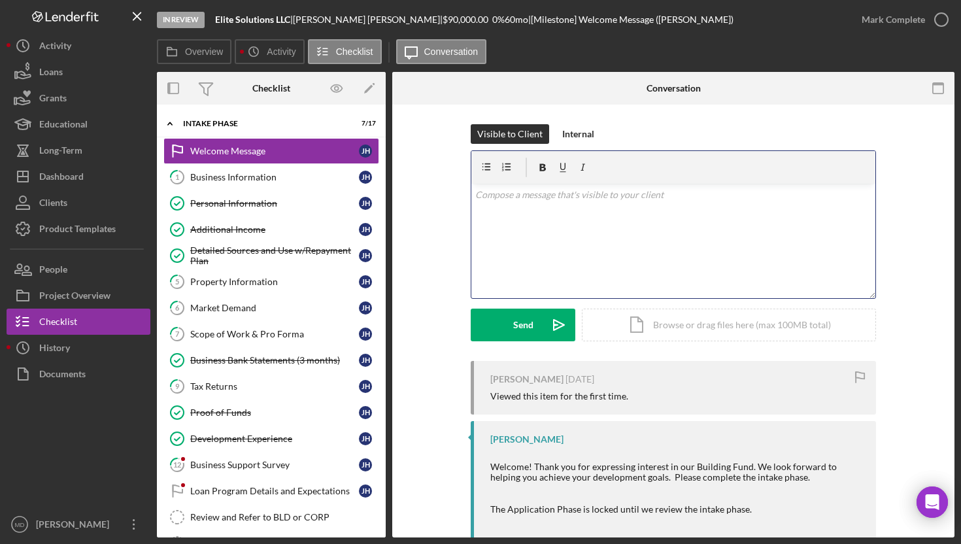
click at [548, 256] on div "v Color teal Color pink Remove color Add row above Add row below Add column bef…" at bounding box center [673, 241] width 404 height 114
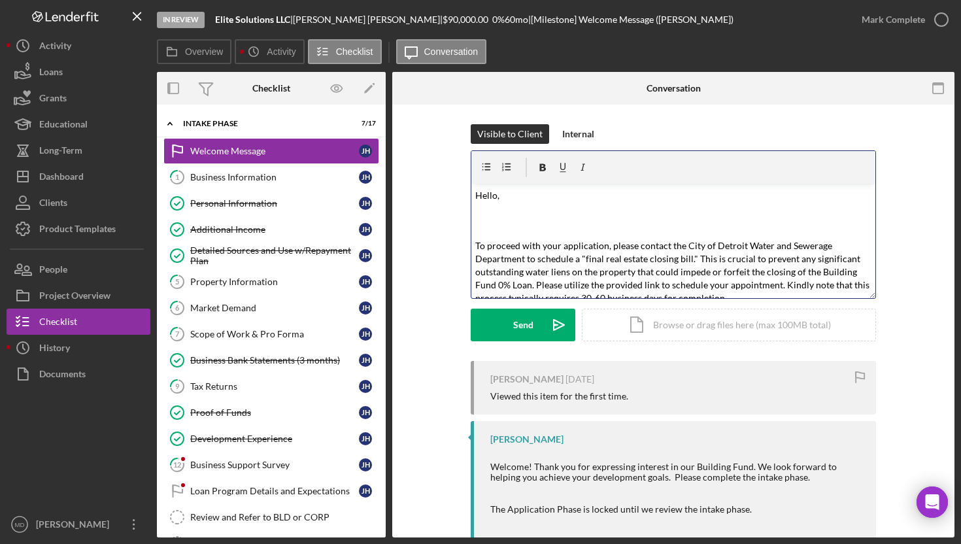
scroll to position [309, 0]
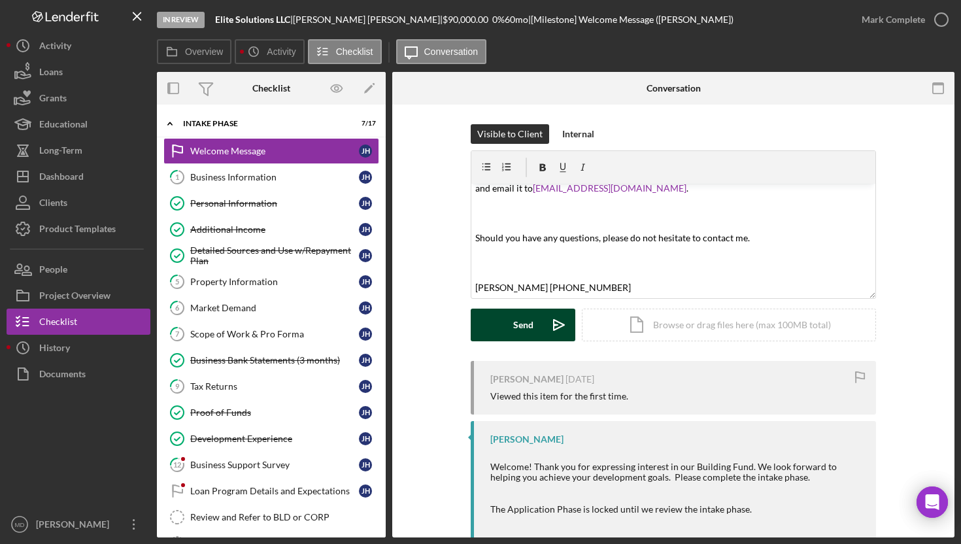
click at [530, 326] on div "Send" at bounding box center [523, 325] width 20 height 33
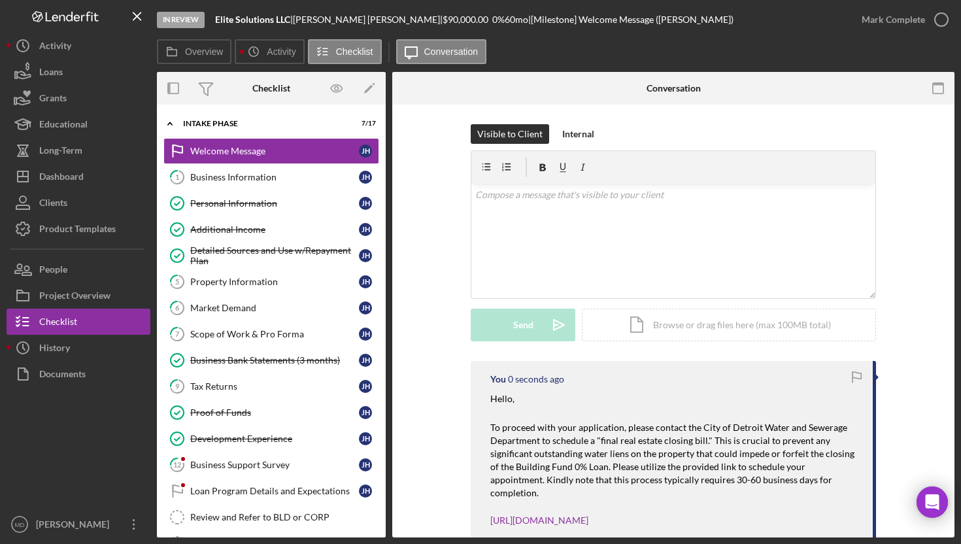
scroll to position [0, 0]
click at [95, 182] on button "Icon/Dashboard Dashboard" at bounding box center [79, 176] width 144 height 26
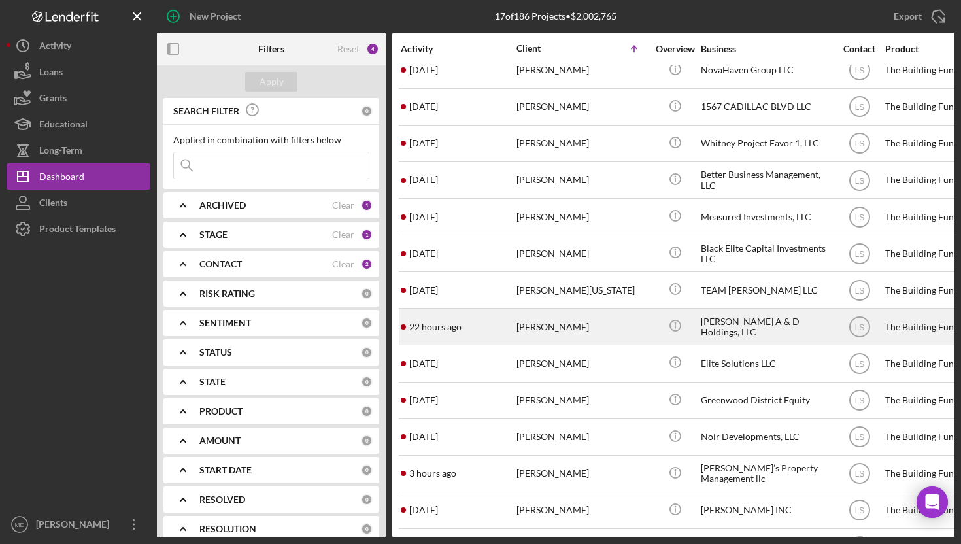
scroll to position [152, 0]
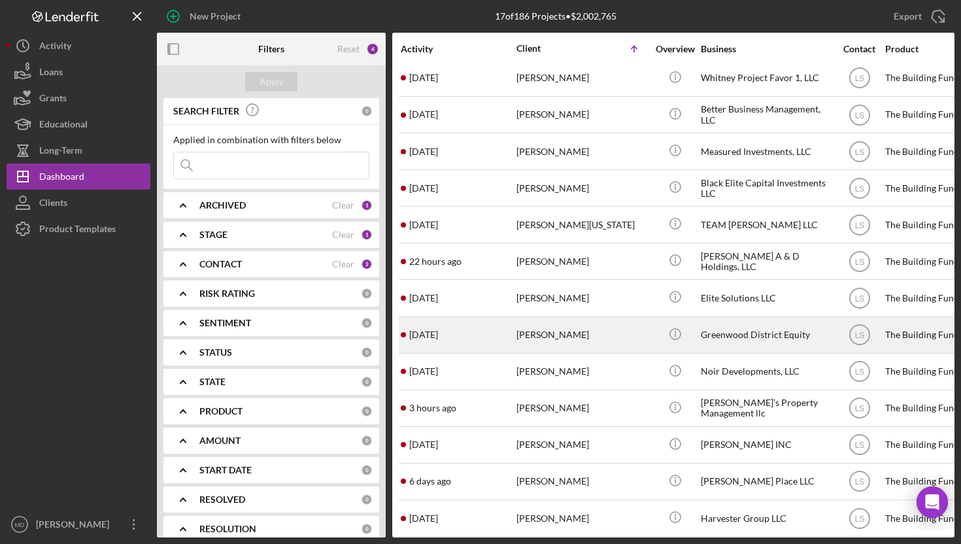
click at [535, 327] on div "[PERSON_NAME]" at bounding box center [581, 335] width 131 height 35
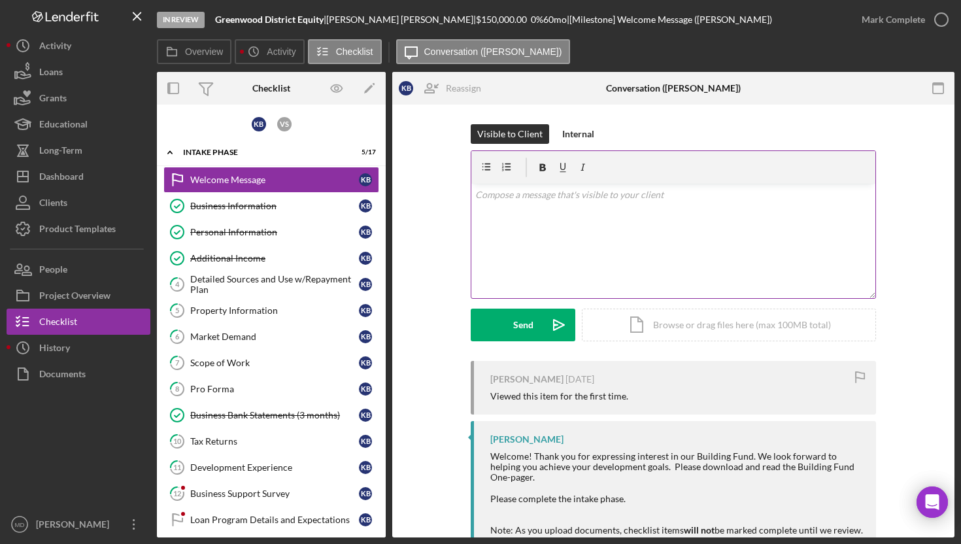
click at [526, 220] on div "v Color teal Color pink Remove color Add row above Add row below Add column bef…" at bounding box center [673, 241] width 404 height 114
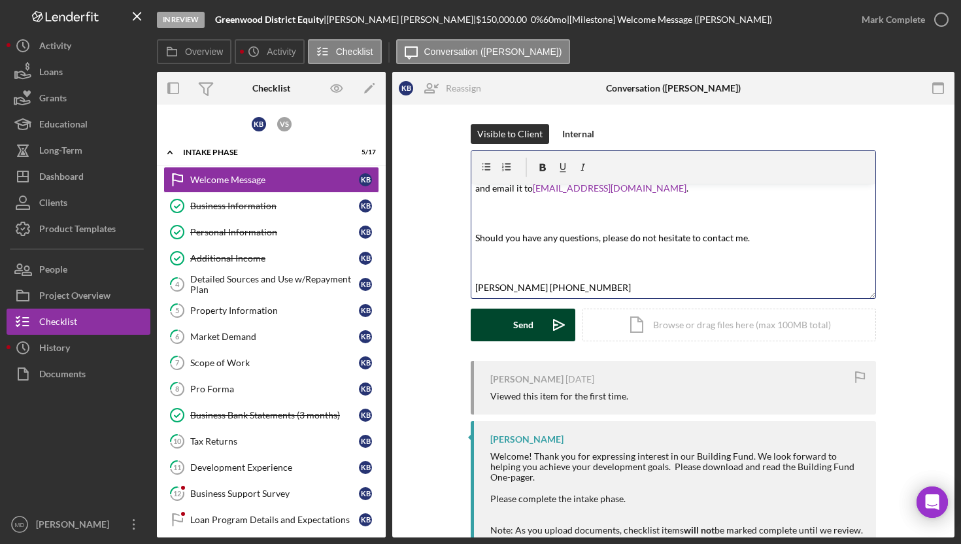
click at [513, 324] on div "Send" at bounding box center [523, 325] width 20 height 33
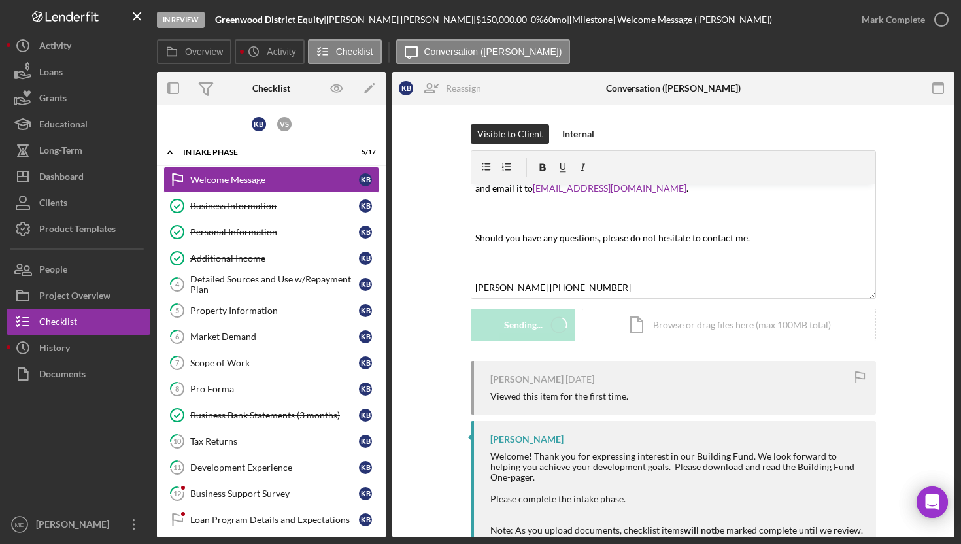
scroll to position [0, 0]
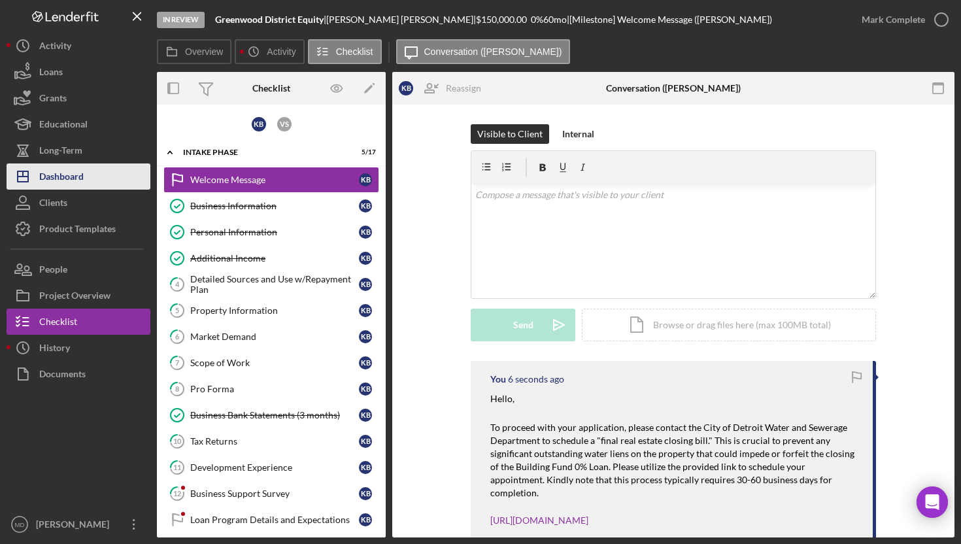
click at [69, 182] on div "Dashboard" at bounding box center [61, 177] width 44 height 29
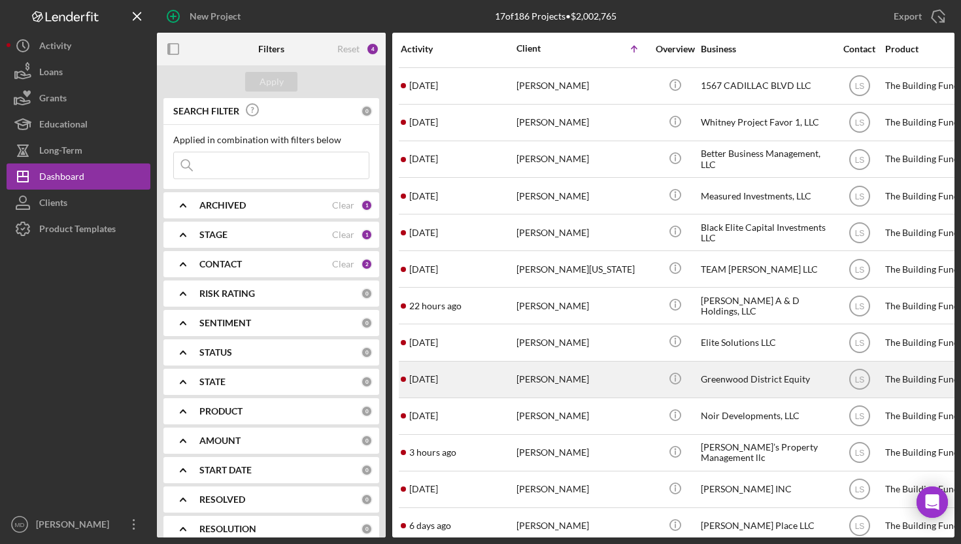
scroll to position [152, 0]
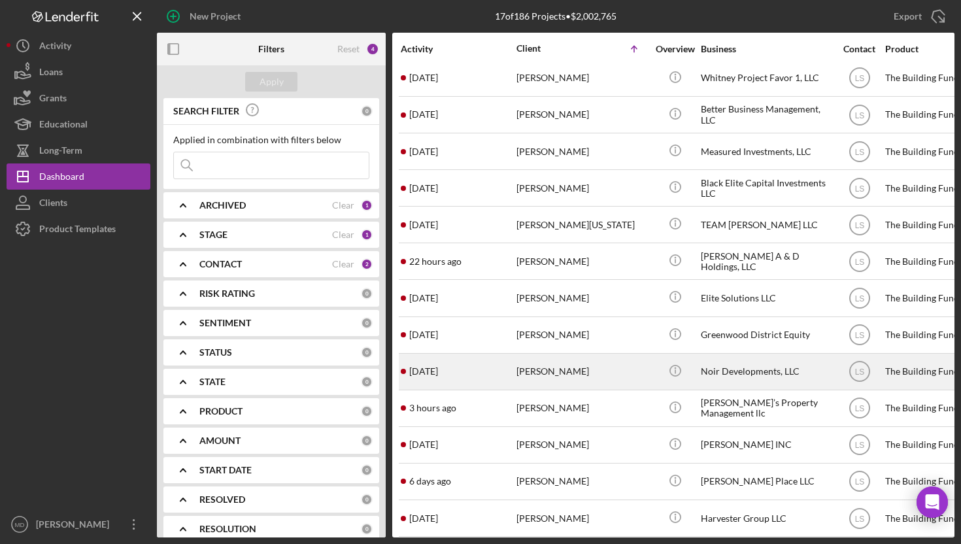
click at [552, 375] on div "[PERSON_NAME]" at bounding box center [581, 371] width 131 height 35
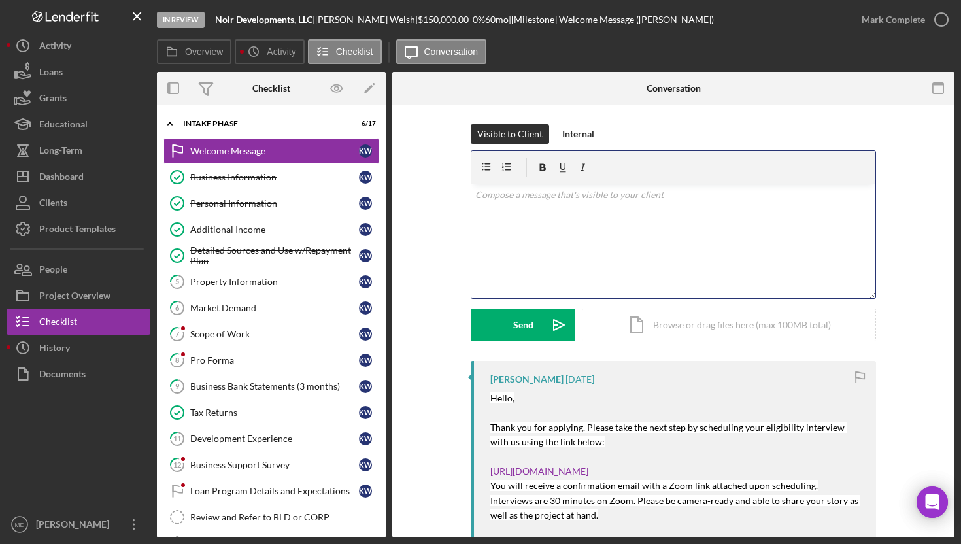
click at [516, 226] on div "v Color teal Color pink Remove color Add row above Add row below Add column bef…" at bounding box center [673, 241] width 404 height 114
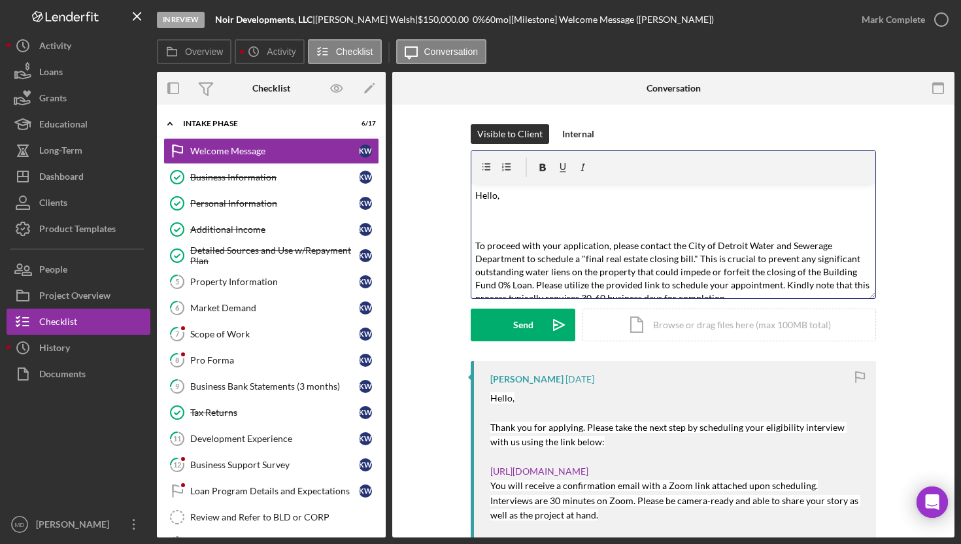
scroll to position [309, 0]
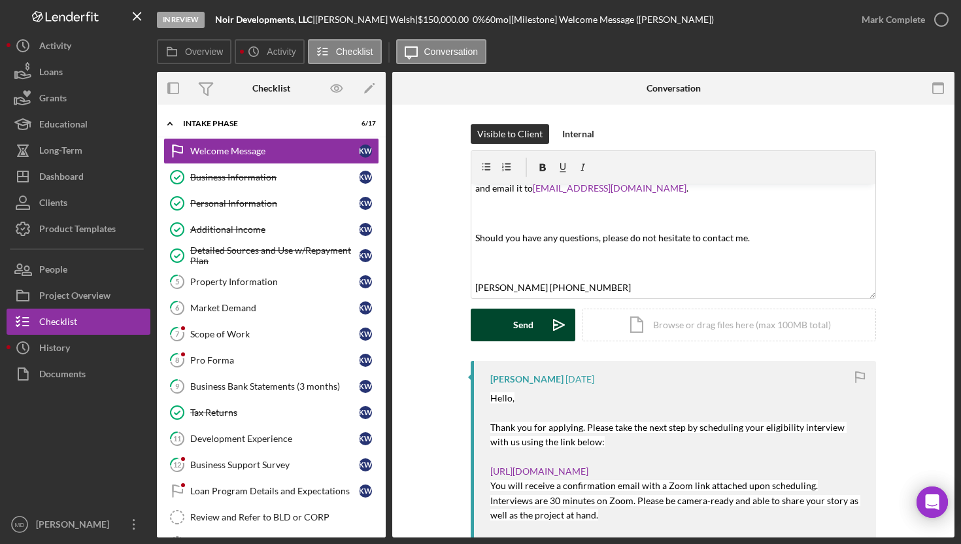
click at [505, 320] on button "Send Icon/icon-invite-send" at bounding box center [523, 325] width 105 height 33
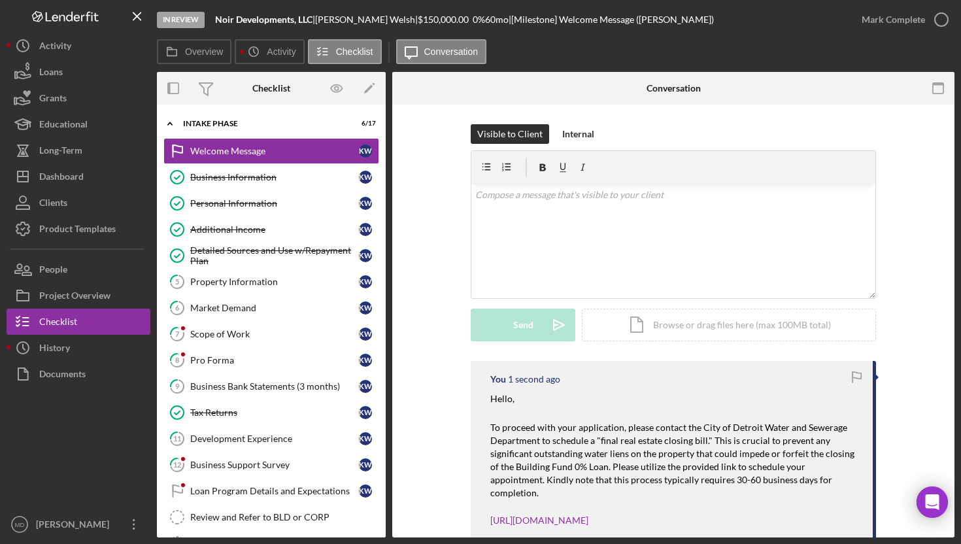
scroll to position [0, 0]
click at [88, 184] on button "Icon/Dashboard Dashboard" at bounding box center [79, 176] width 144 height 26
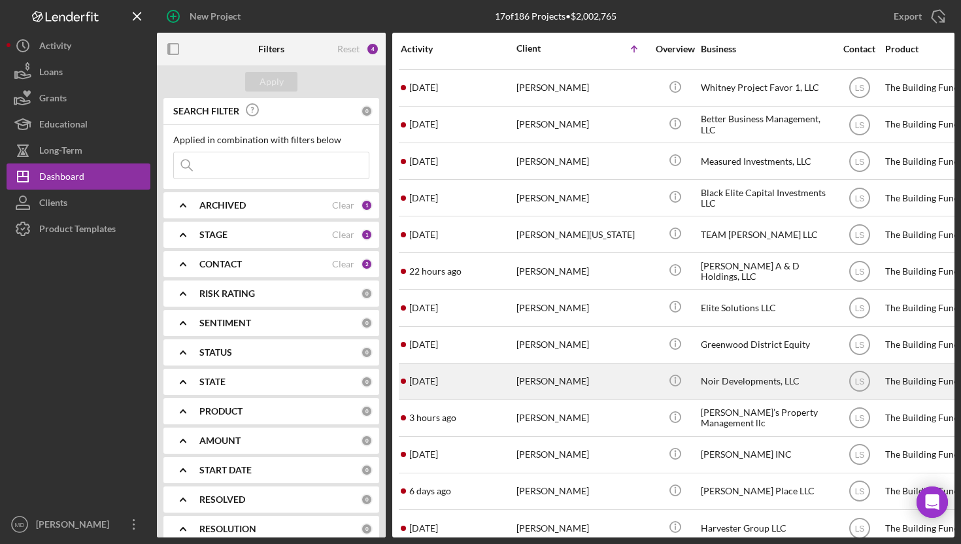
scroll to position [152, 0]
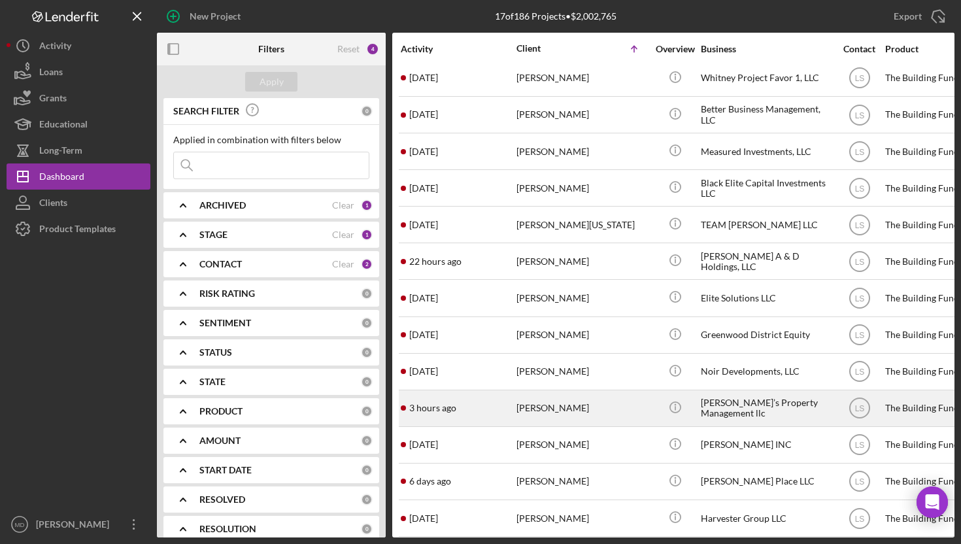
click at [536, 404] on div "[PERSON_NAME]" at bounding box center [581, 408] width 131 height 35
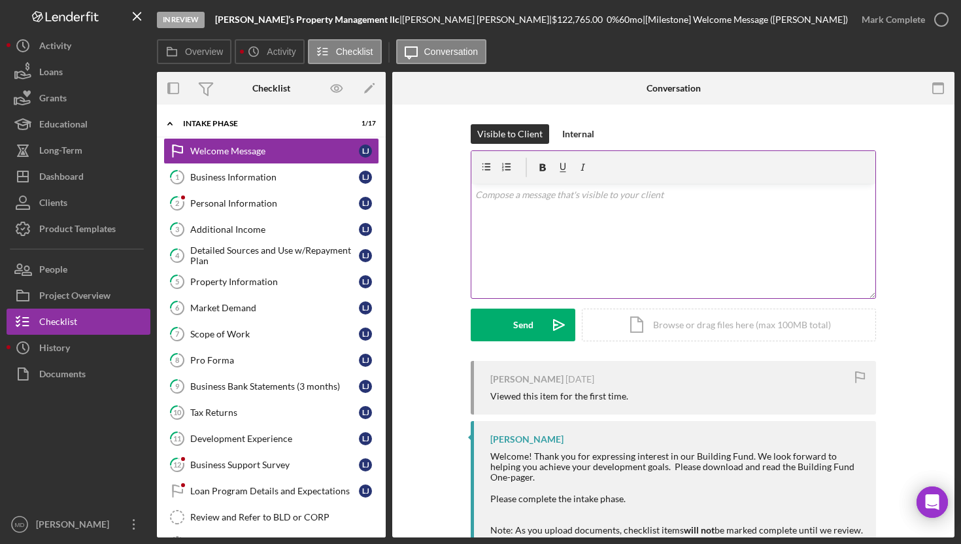
click at [522, 216] on div "v Color teal Color pink Remove color Add row above Add row below Add column bef…" at bounding box center [673, 241] width 404 height 114
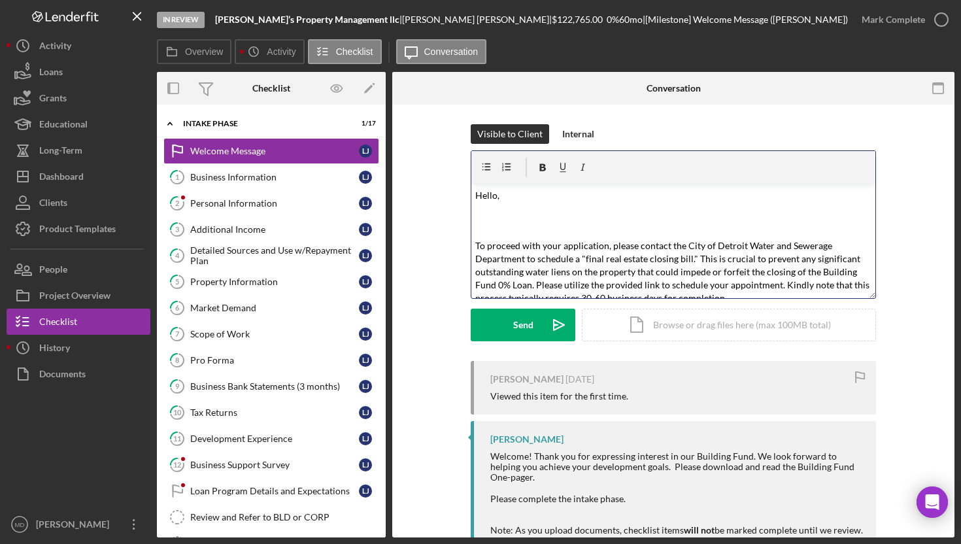
scroll to position [309, 0]
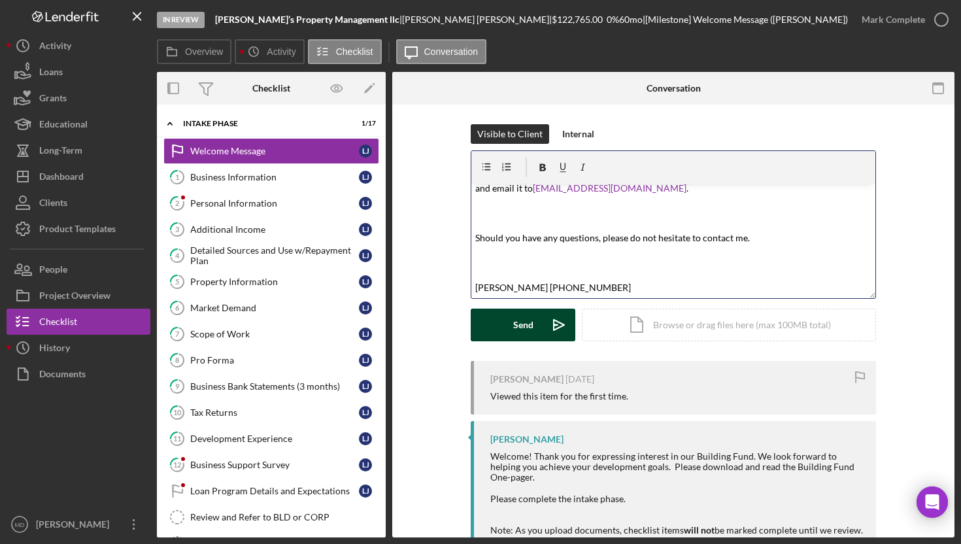
click at [506, 331] on button "Send Icon/icon-invite-send" at bounding box center [523, 325] width 105 height 33
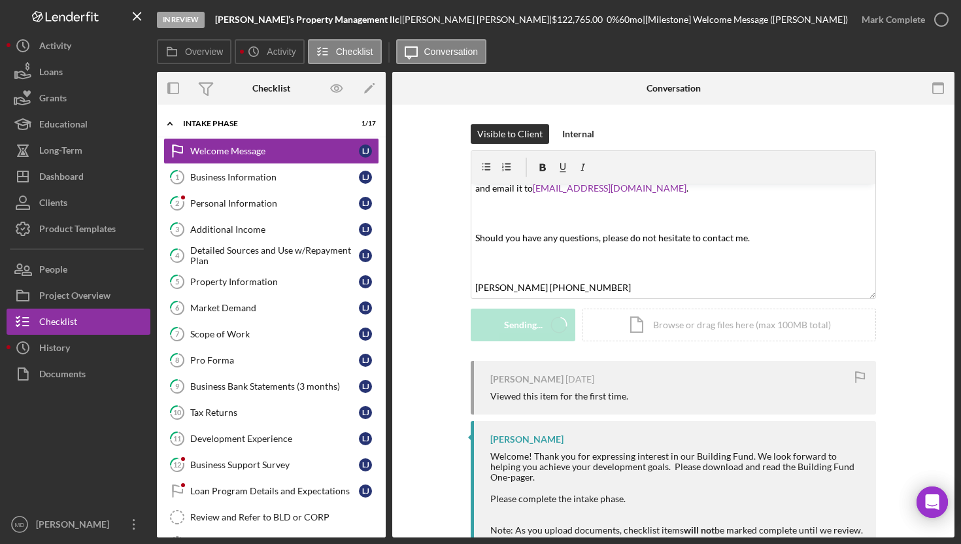
scroll to position [0, 0]
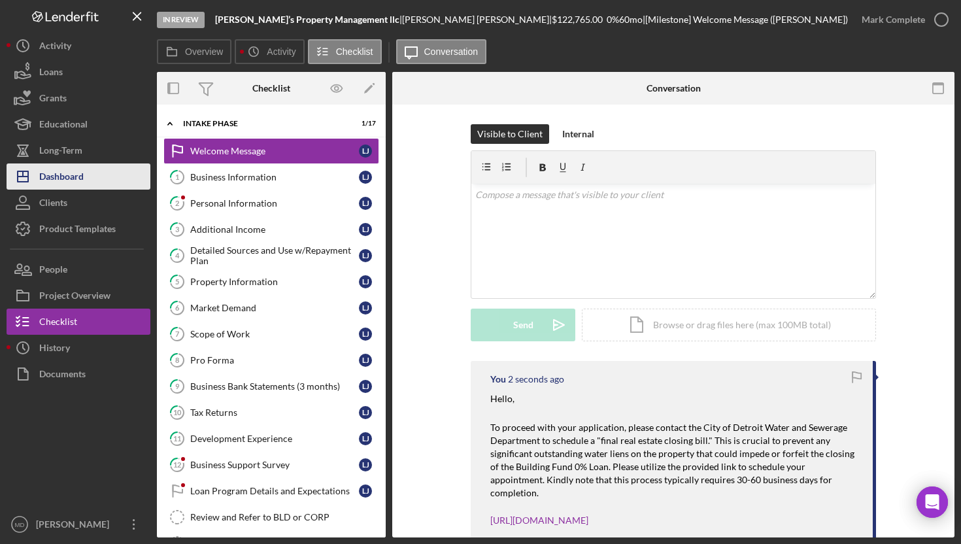
click at [103, 184] on button "Icon/Dashboard Dashboard" at bounding box center [79, 176] width 144 height 26
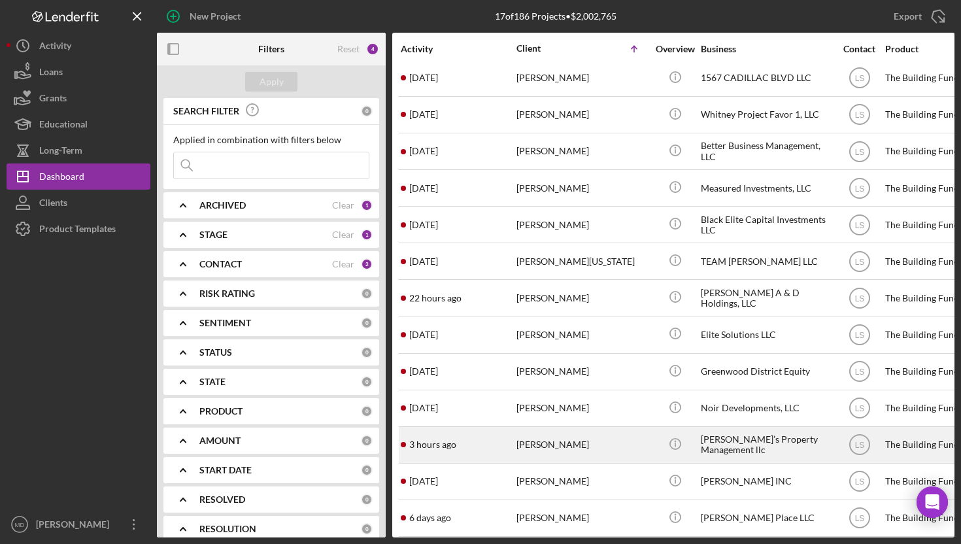
scroll to position [152, 0]
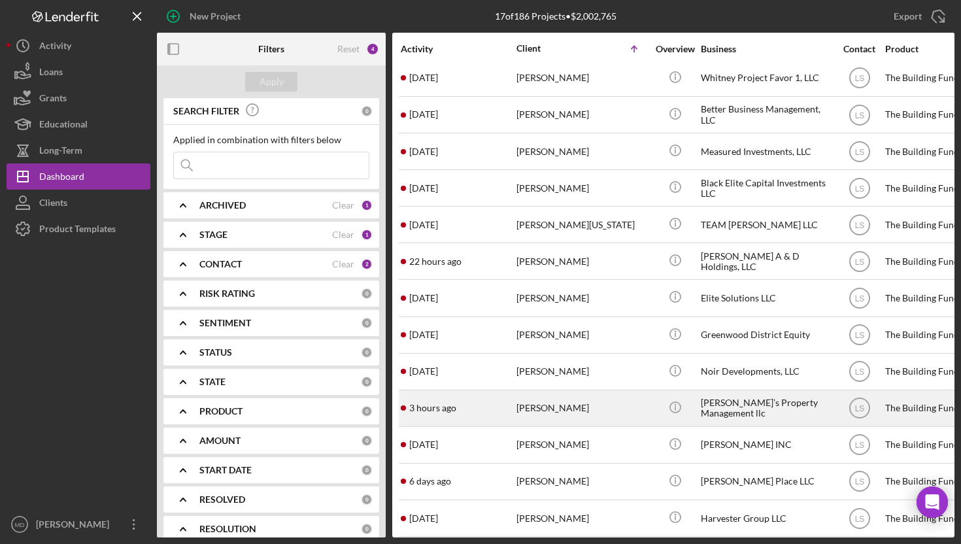
click at [499, 437] on div "[DATE] [PERSON_NAME]" at bounding box center [458, 444] width 114 height 35
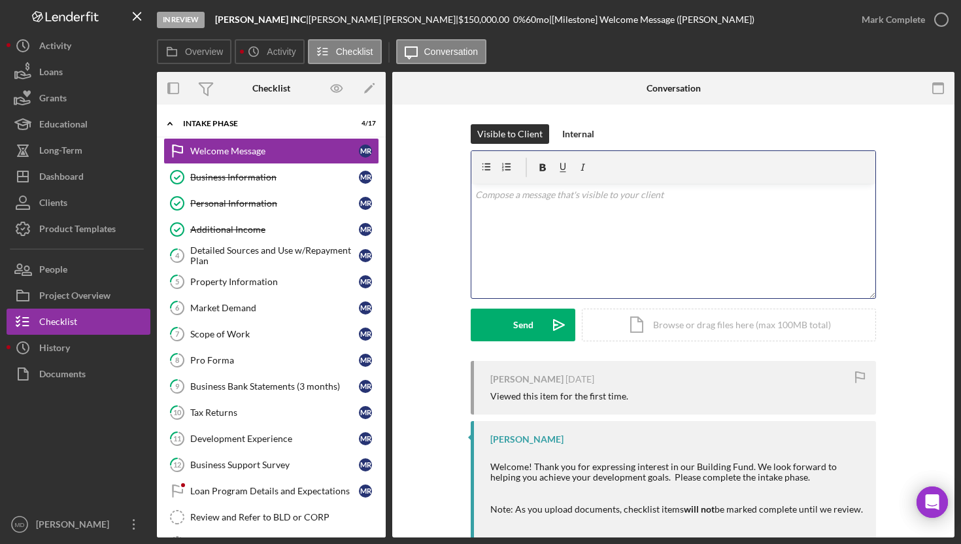
click at [530, 206] on div "v Color teal Color pink Remove color Add row above Add row below Add column bef…" at bounding box center [673, 241] width 404 height 114
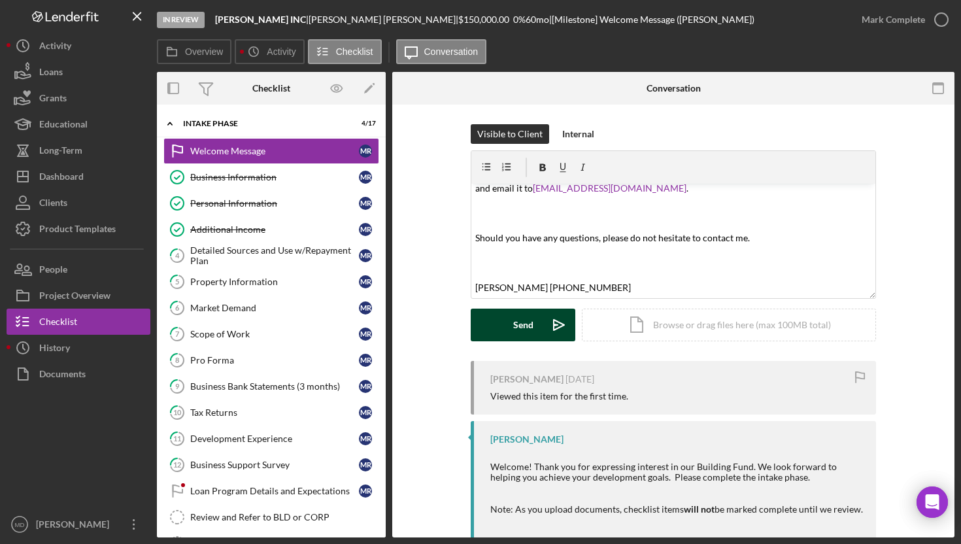
click at [520, 321] on div "Send" at bounding box center [523, 325] width 20 height 33
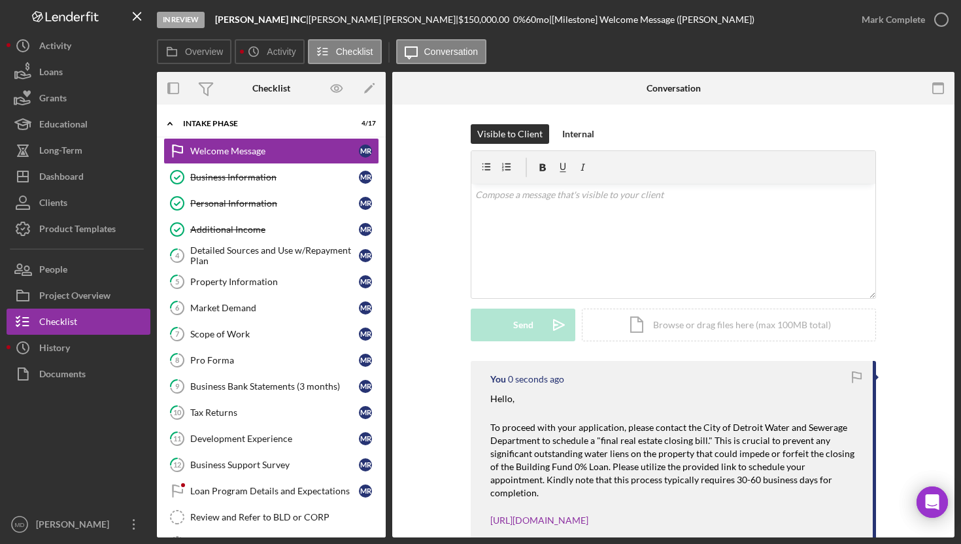
scroll to position [0, 0]
click at [78, 172] on div "Dashboard" at bounding box center [61, 177] width 44 height 29
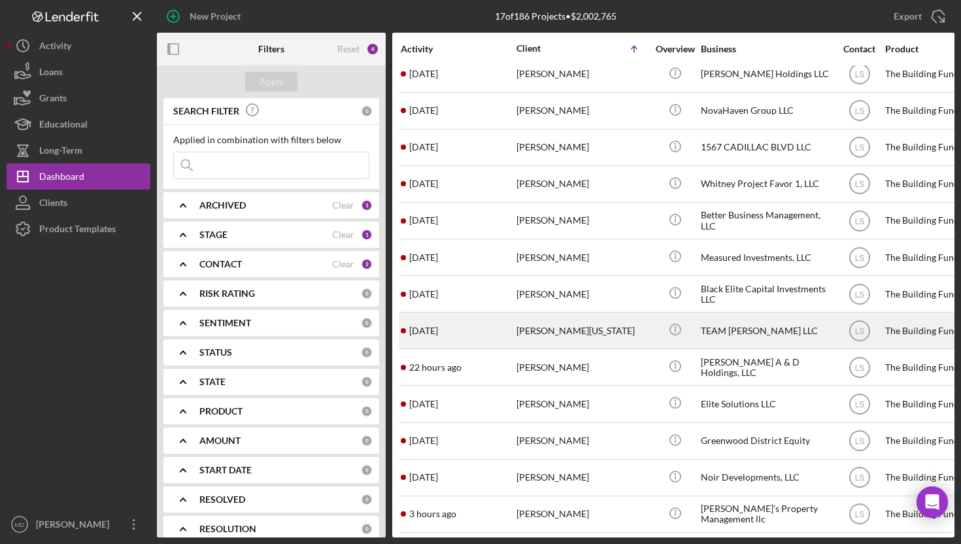
scroll to position [152, 0]
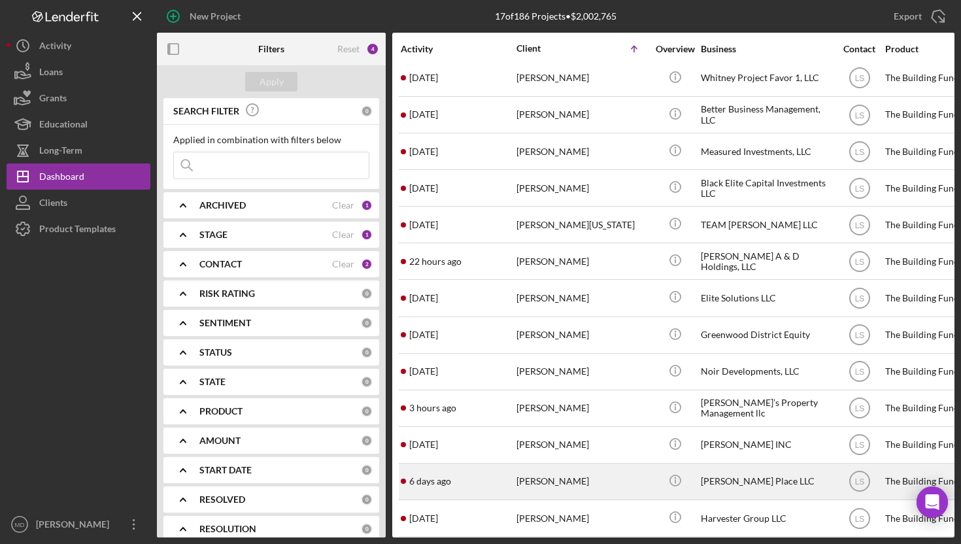
click at [533, 481] on div "[PERSON_NAME]" at bounding box center [581, 481] width 131 height 35
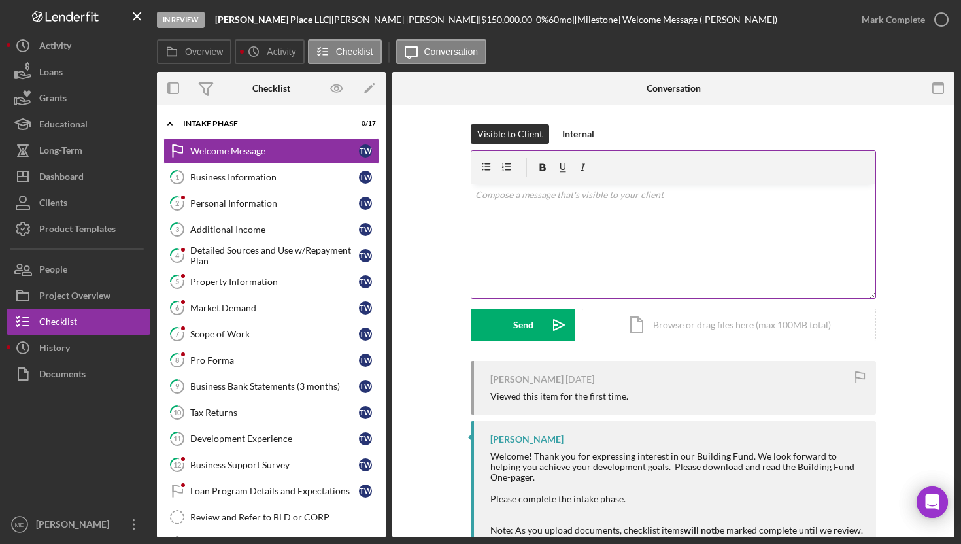
click at [570, 223] on div "v Color teal Color pink Remove color Add row above Add row below Add column bef…" at bounding box center [673, 241] width 404 height 114
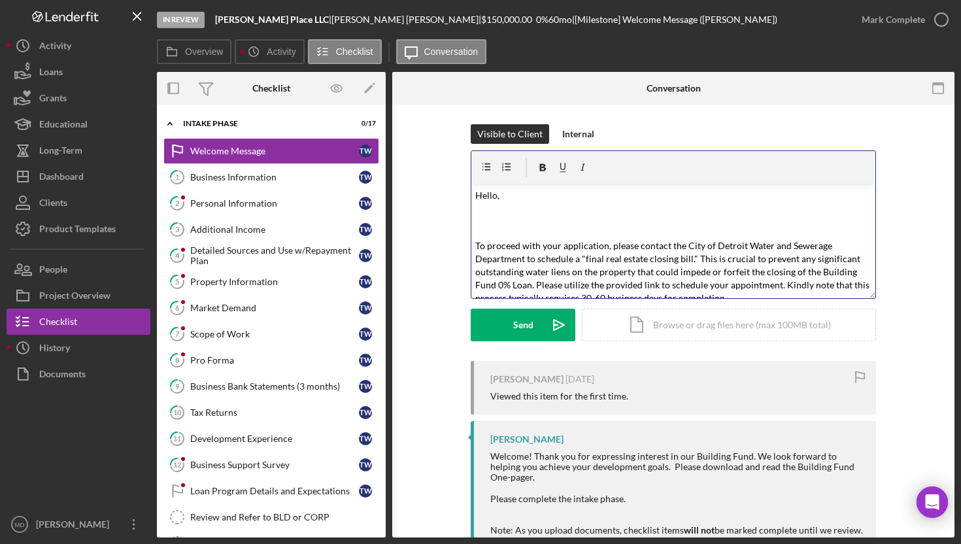
scroll to position [309, 0]
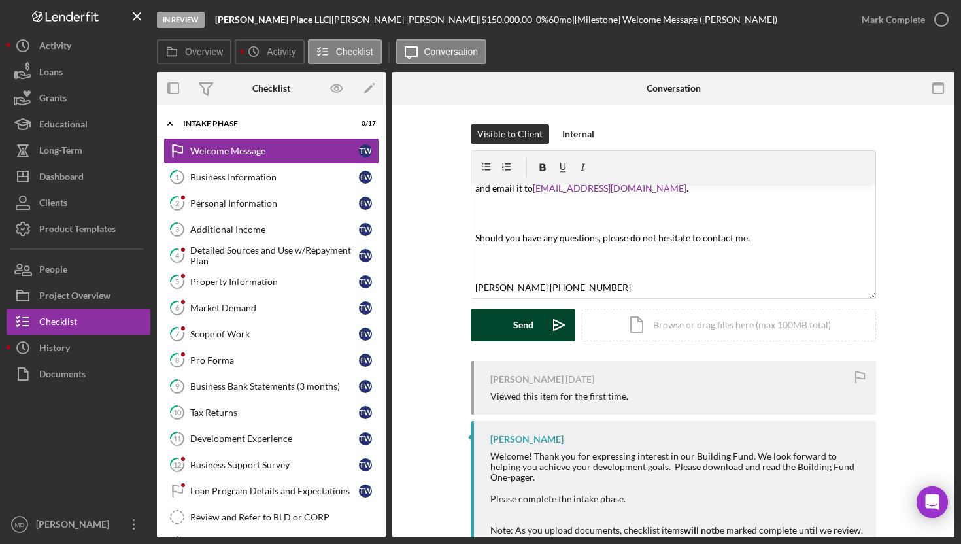
click at [521, 327] on div "Send" at bounding box center [523, 325] width 20 height 33
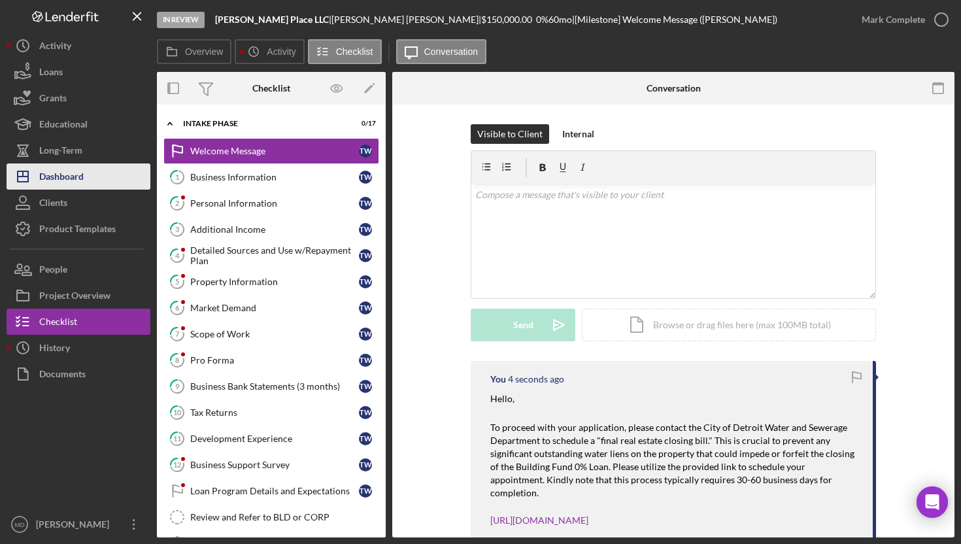
click at [90, 176] on button "Icon/Dashboard Dashboard" at bounding box center [79, 176] width 144 height 26
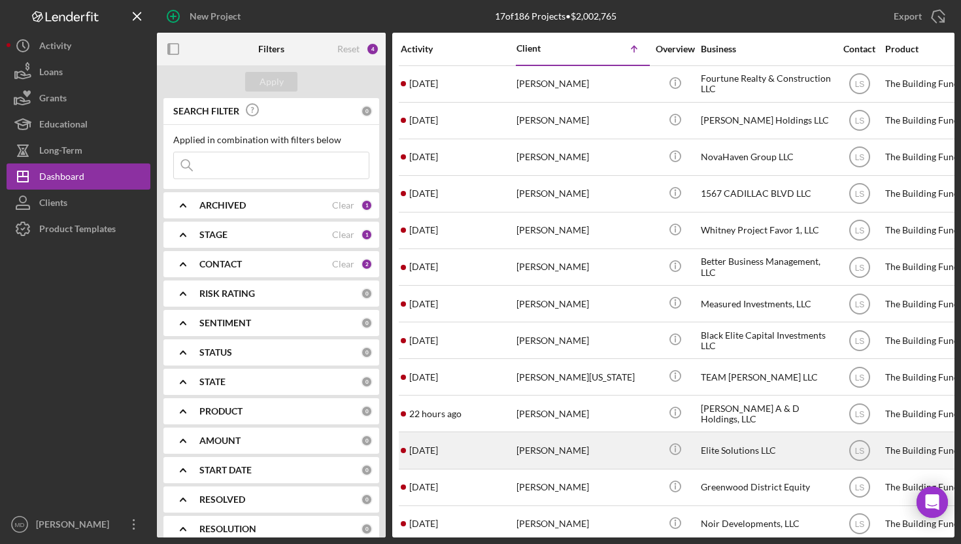
scroll to position [152, 0]
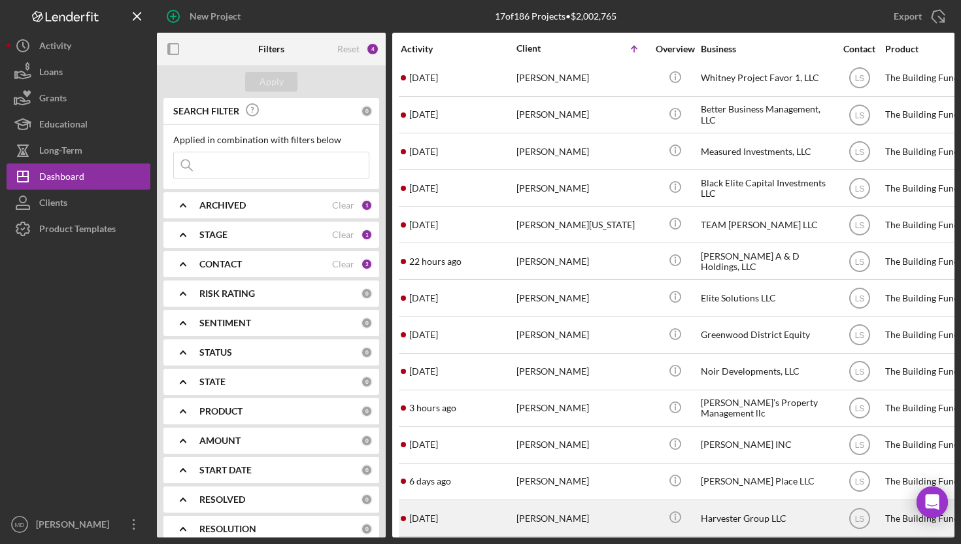
click at [503, 512] on div "[DATE] [PERSON_NAME]" at bounding box center [458, 518] width 114 height 35
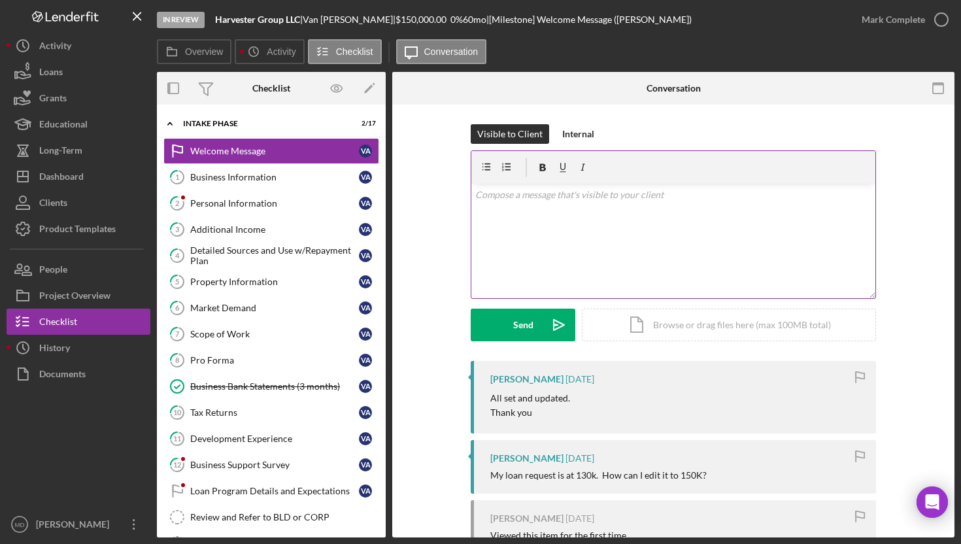
click at [584, 226] on div "v Color teal Color pink Remove color Add row above Add row below Add column bef…" at bounding box center [673, 241] width 404 height 114
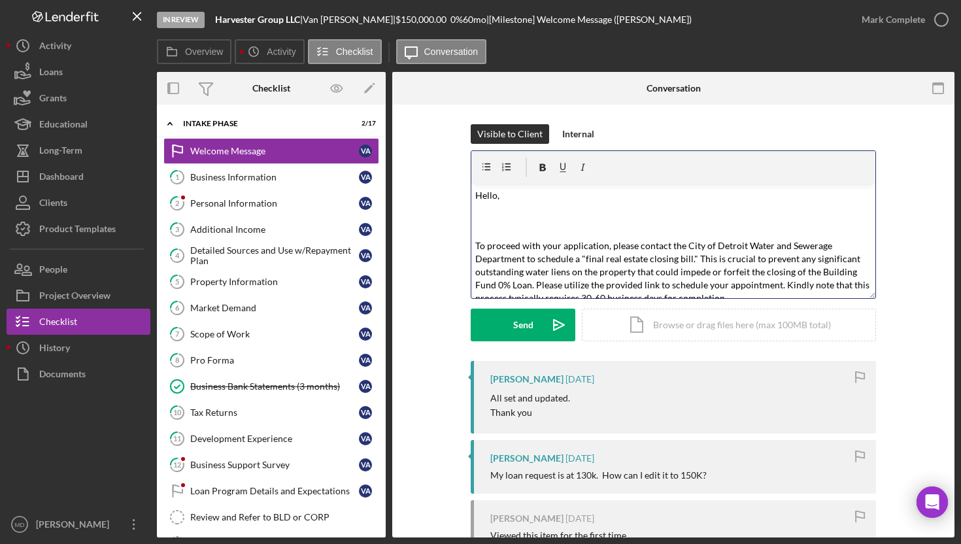
scroll to position [309, 0]
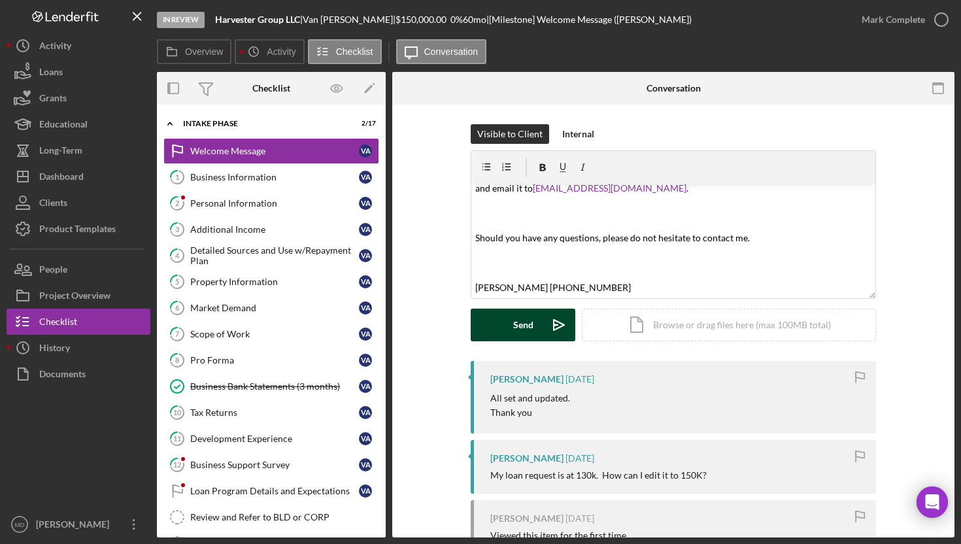
click at [527, 328] on div "Send" at bounding box center [523, 325] width 20 height 33
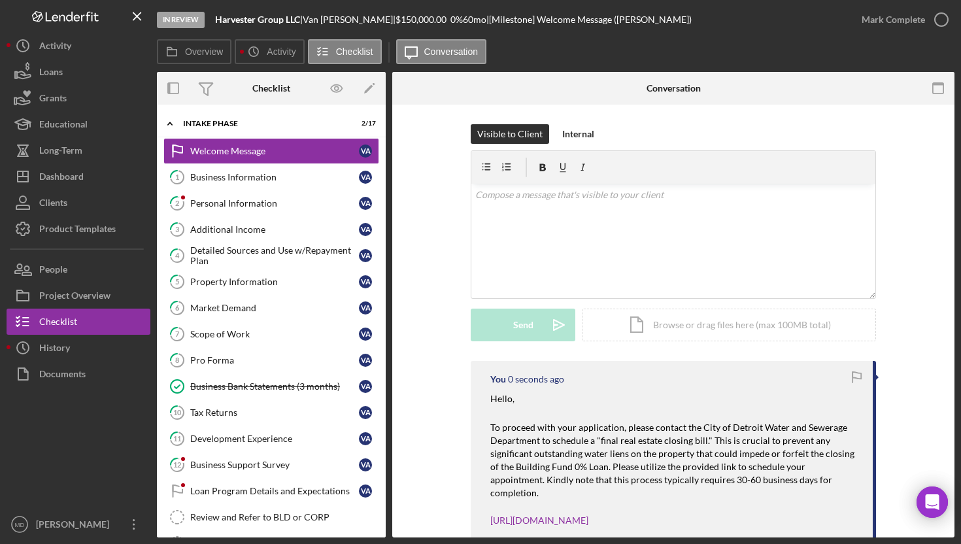
scroll to position [0, 0]
click at [90, 174] on button "Icon/Dashboard Dashboard" at bounding box center [79, 176] width 144 height 26
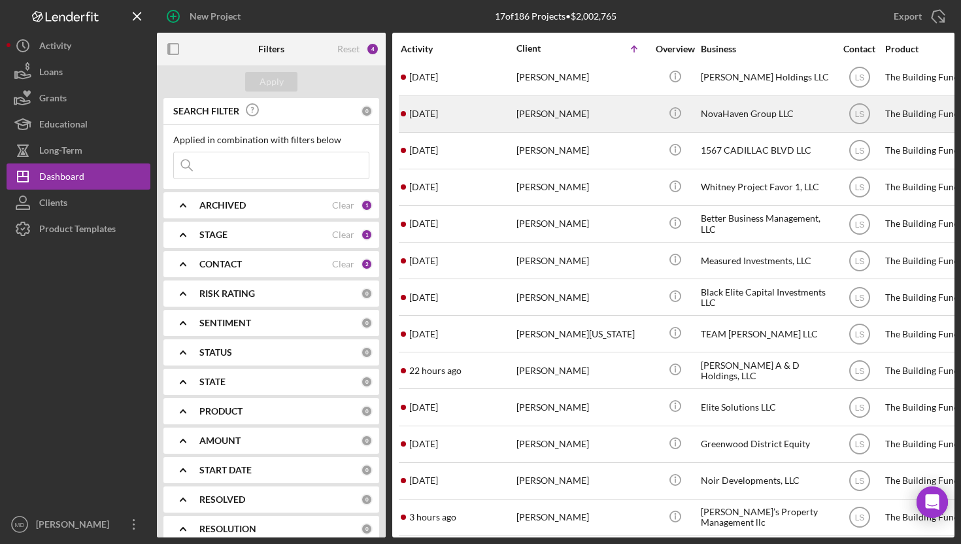
scroll to position [45, 0]
